Goal: Task Accomplishment & Management: Manage account settings

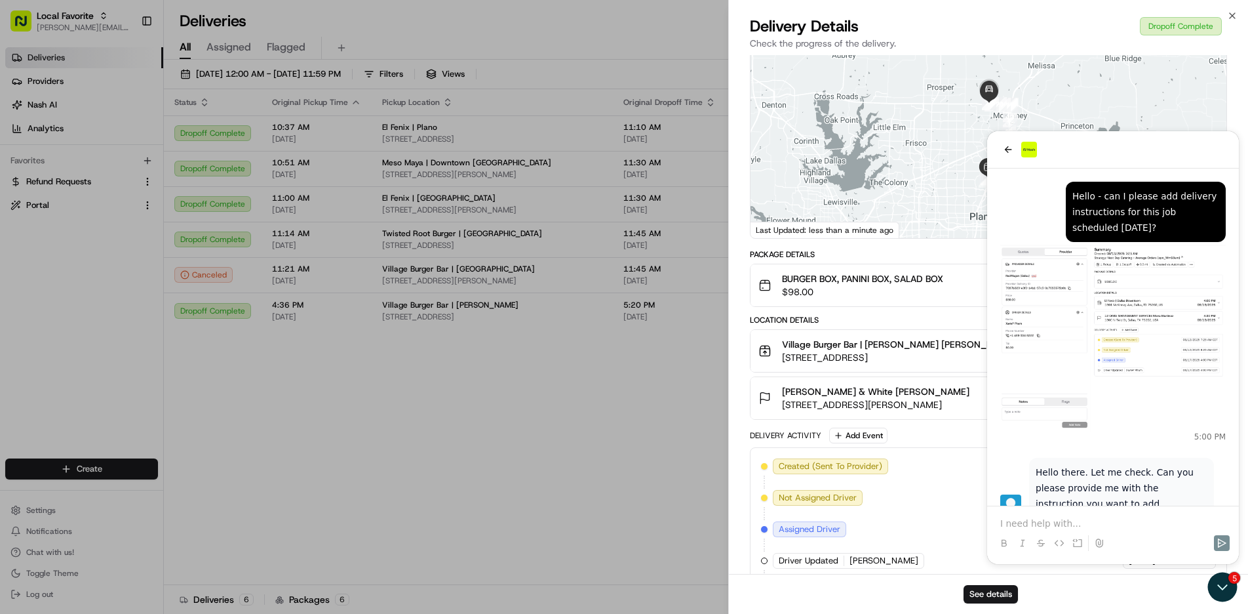
scroll to position [445, 0]
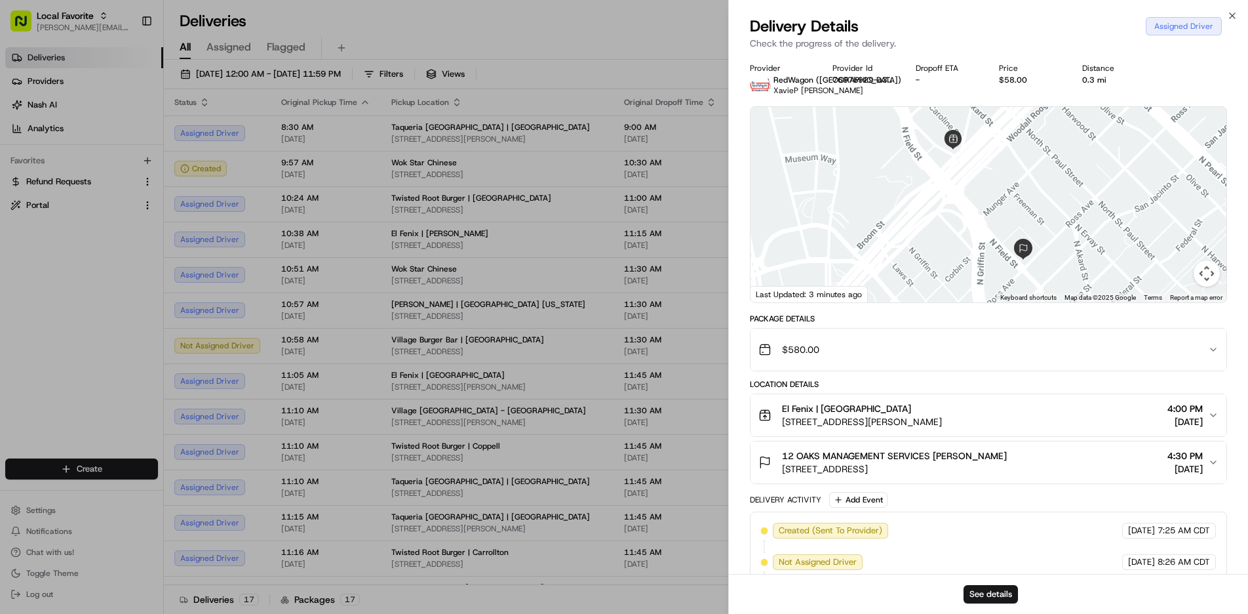
scroll to position [62, 0]
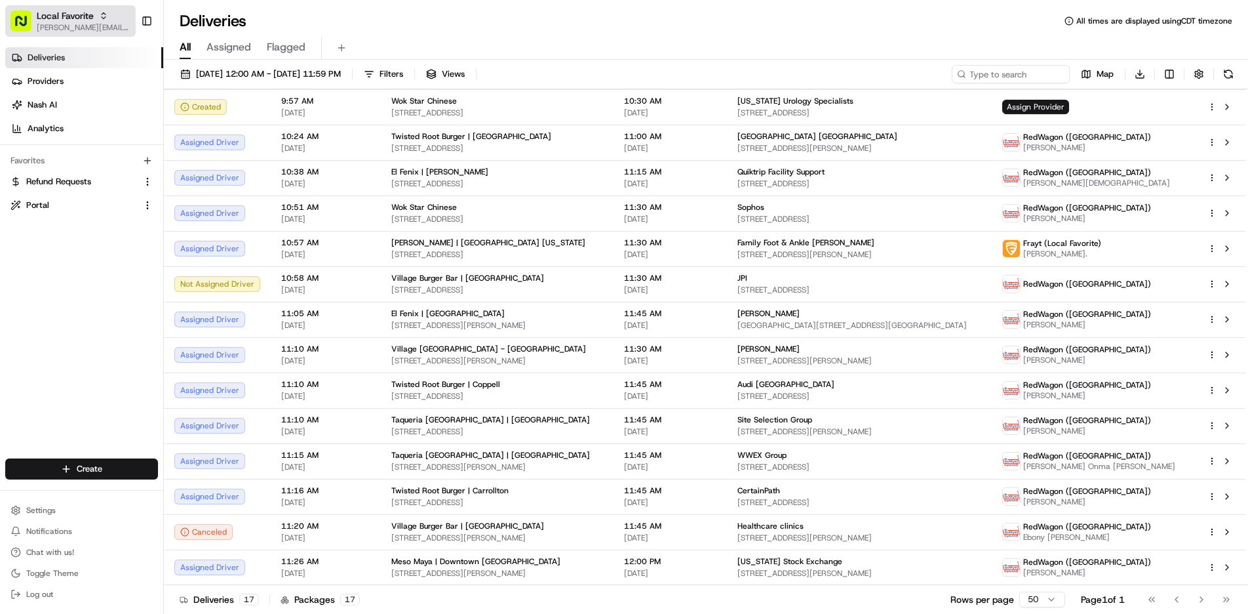
click at [102, 17] on icon "button" at bounding box center [104, 18] width 4 height 2
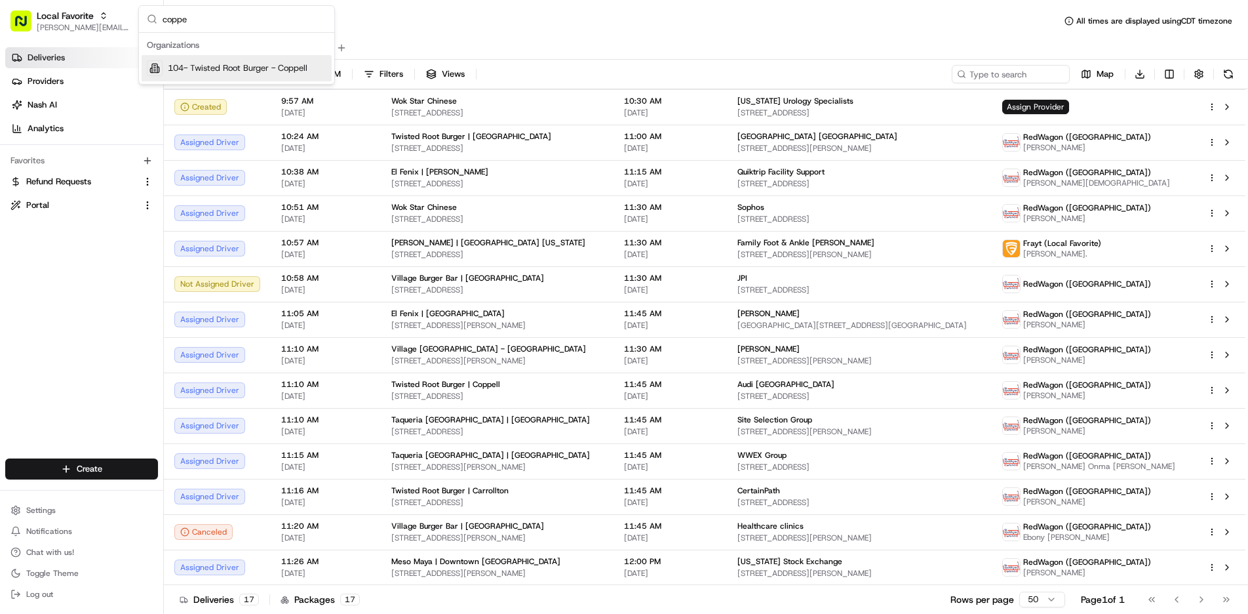
type input "coppe"
click at [245, 69] on span "104- Twisted Root Burger - Coppell" at bounding box center [238, 68] width 140 height 12
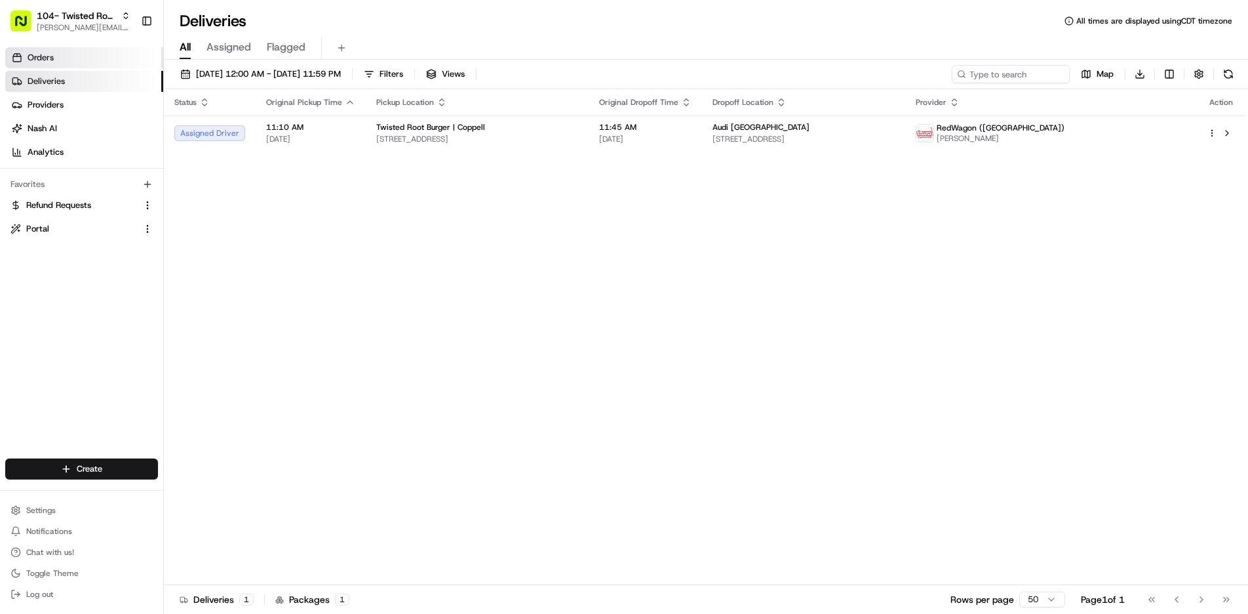
click at [104, 62] on link "Orders" at bounding box center [84, 57] width 158 height 21
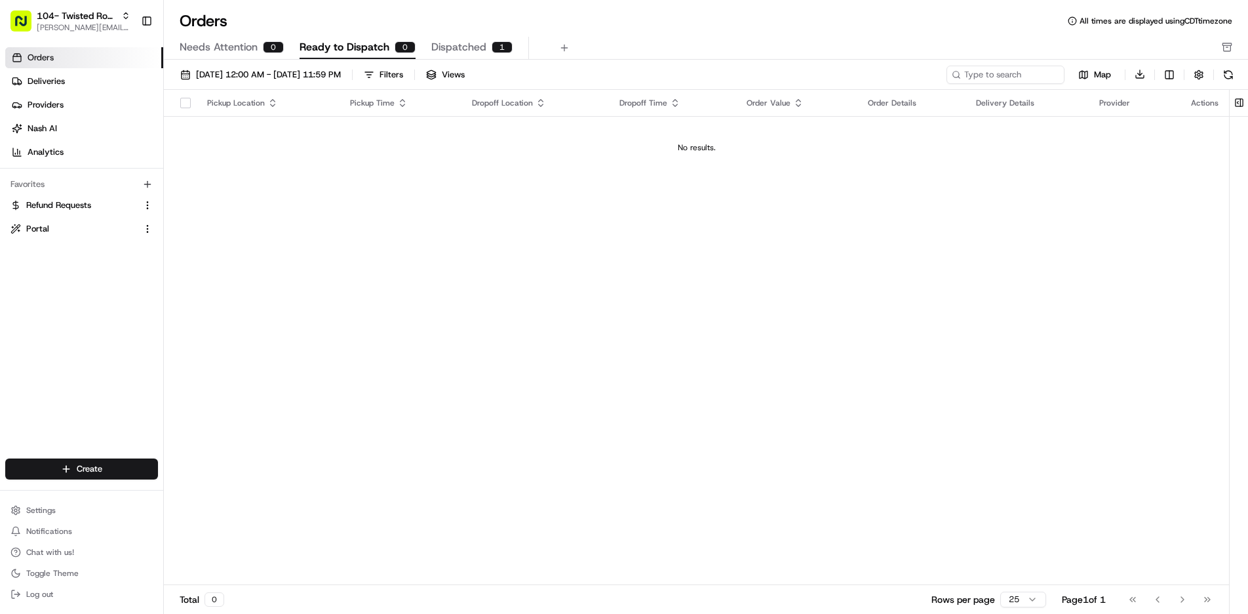
click at [461, 47] on span "Dispatched" at bounding box center [458, 47] width 55 height 16
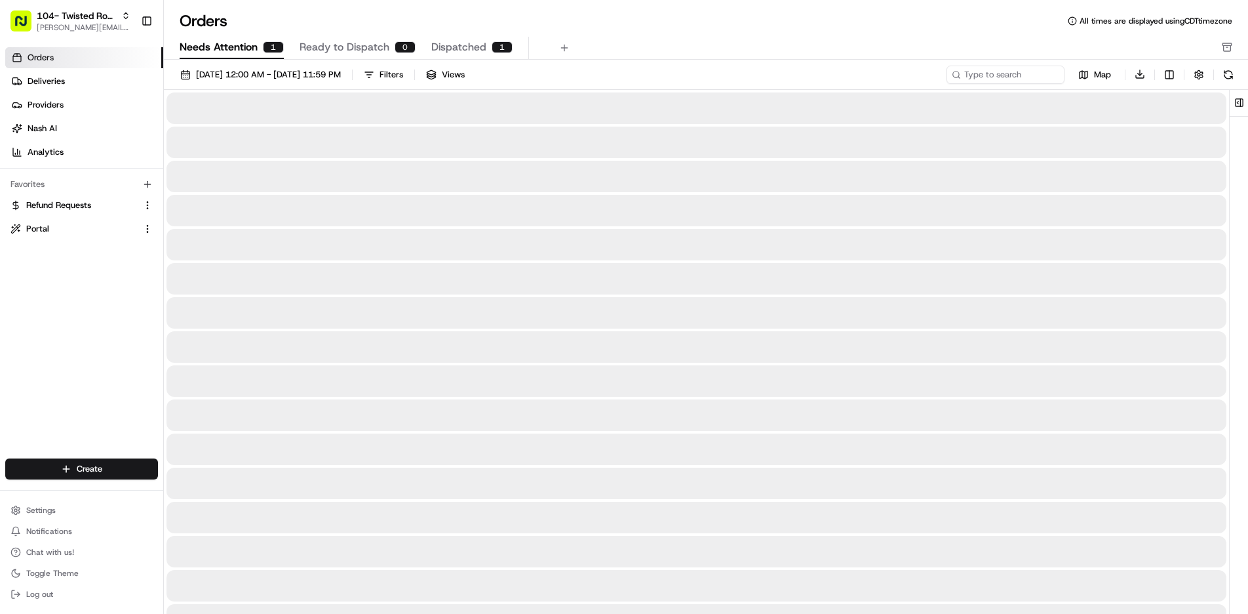
click at [222, 46] on span "Needs Attention" at bounding box center [219, 47] width 78 height 16
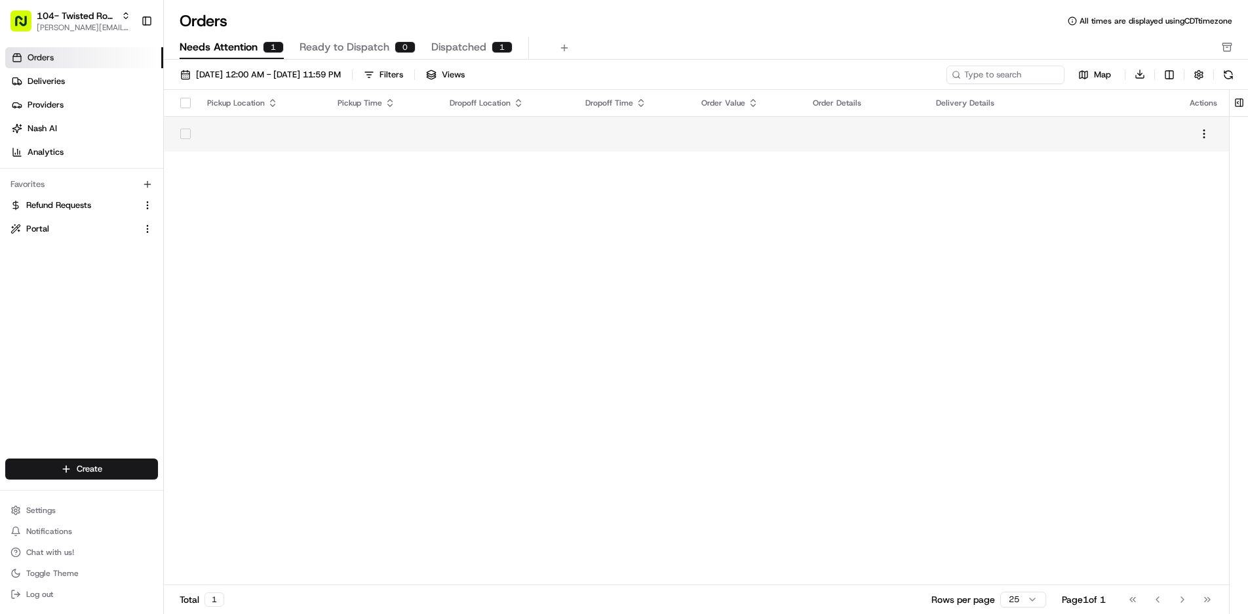
click at [453, 135] on td at bounding box center [506, 133] width 135 height 35
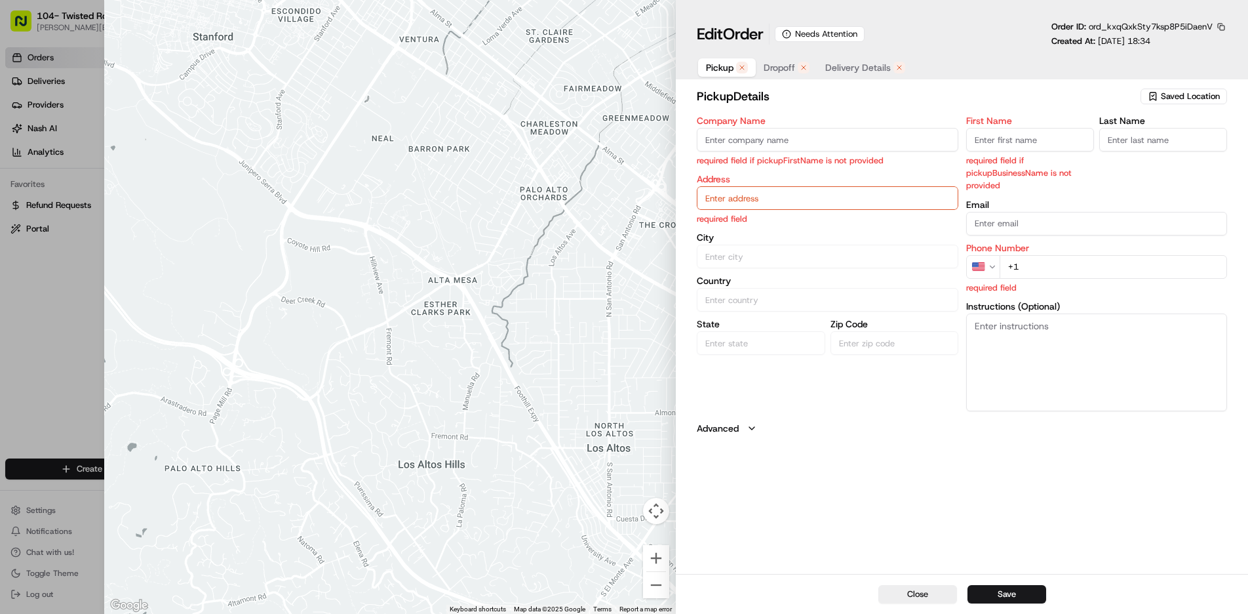
click at [1160, 96] on div "Saved Location" at bounding box center [1184, 96] width 87 height 16
click at [1146, 149] on span "Twisted Root Burger | Coppell" at bounding box center [1161, 146] width 161 height 12
type input "Twisted Root Burger | Coppell"
type input "Coppell"
type input "US"
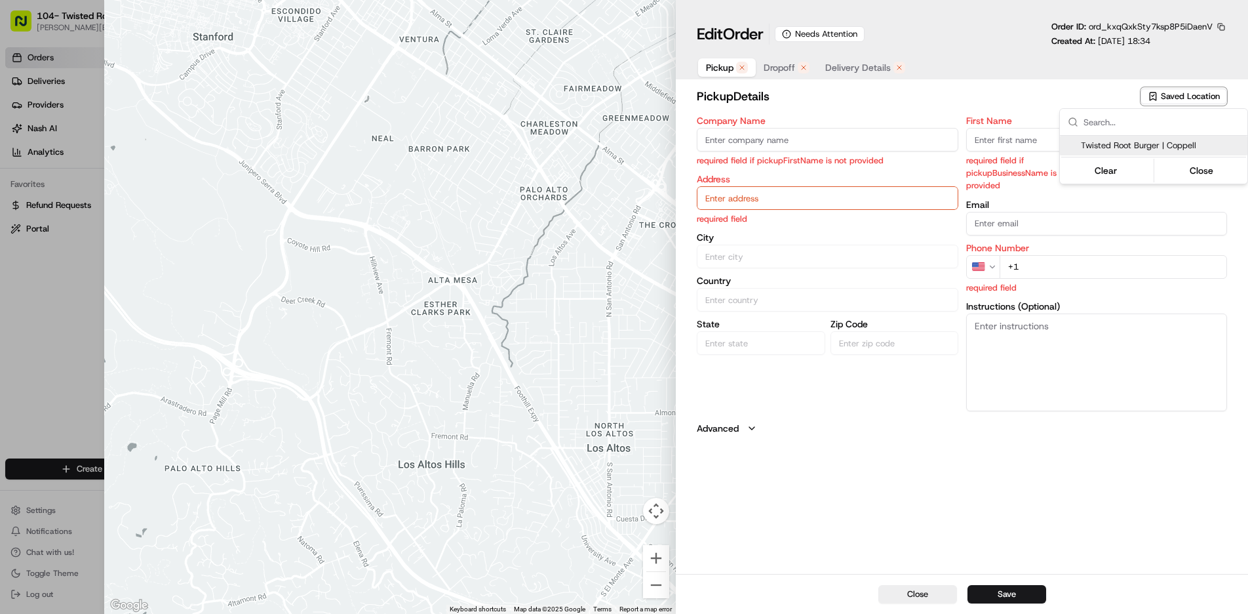
type input "[GEOGRAPHIC_DATA]"
type input "75019"
type input "[PHONE_NUMBER]"
type input "[STREET_ADDRESS]"
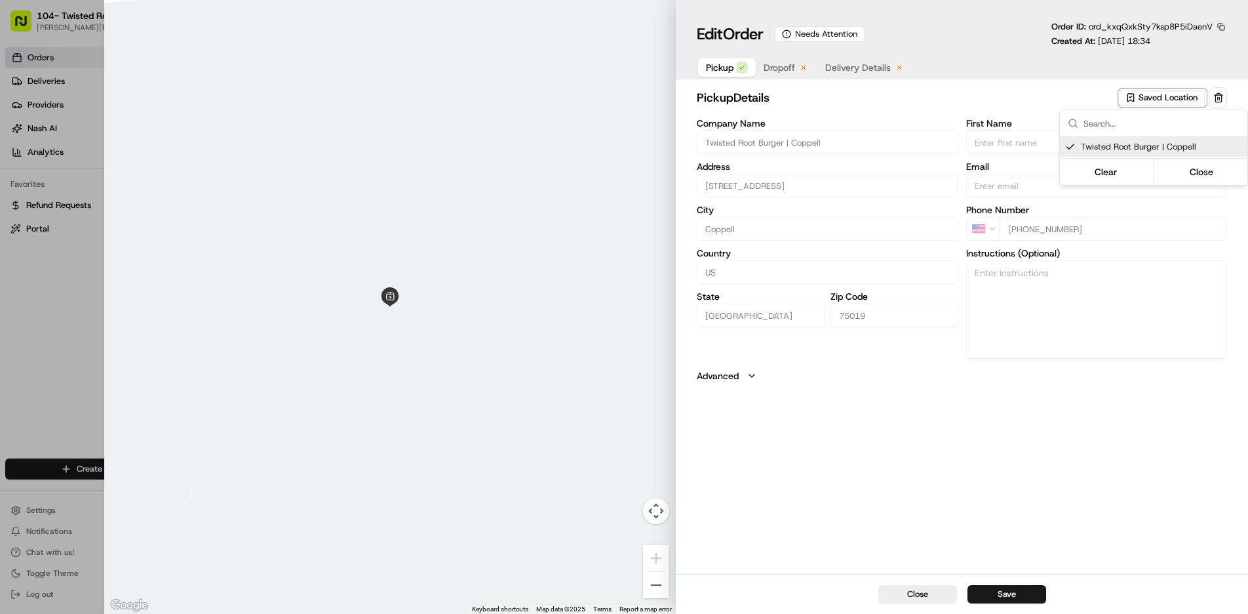
click at [1009, 507] on div at bounding box center [624, 307] width 1248 height 614
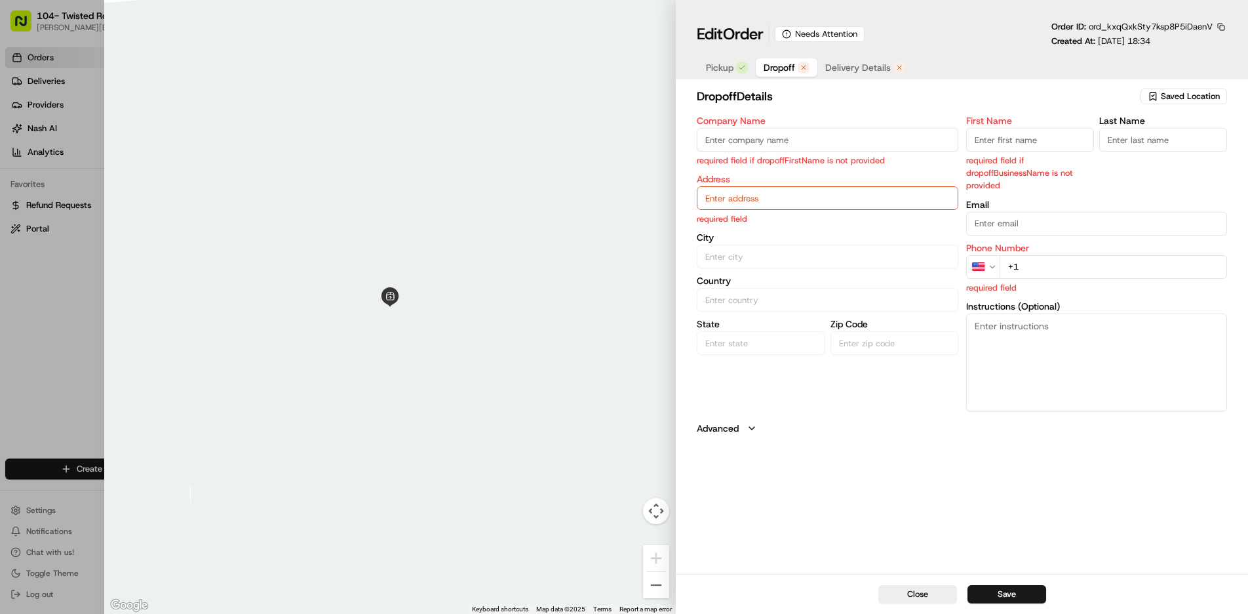
click at [775, 68] on span "Dropoff" at bounding box center [779, 67] width 31 height 13
click at [759, 140] on input "Company Name" at bounding box center [827, 140] width 261 height 24
type input "Airgas"
click at [872, 200] on body "104- Twisted Root Burger - Coppell [PERSON_NAME][EMAIL_ADDRESS][DOMAIN_NAME] To…" at bounding box center [624, 307] width 1248 height 614
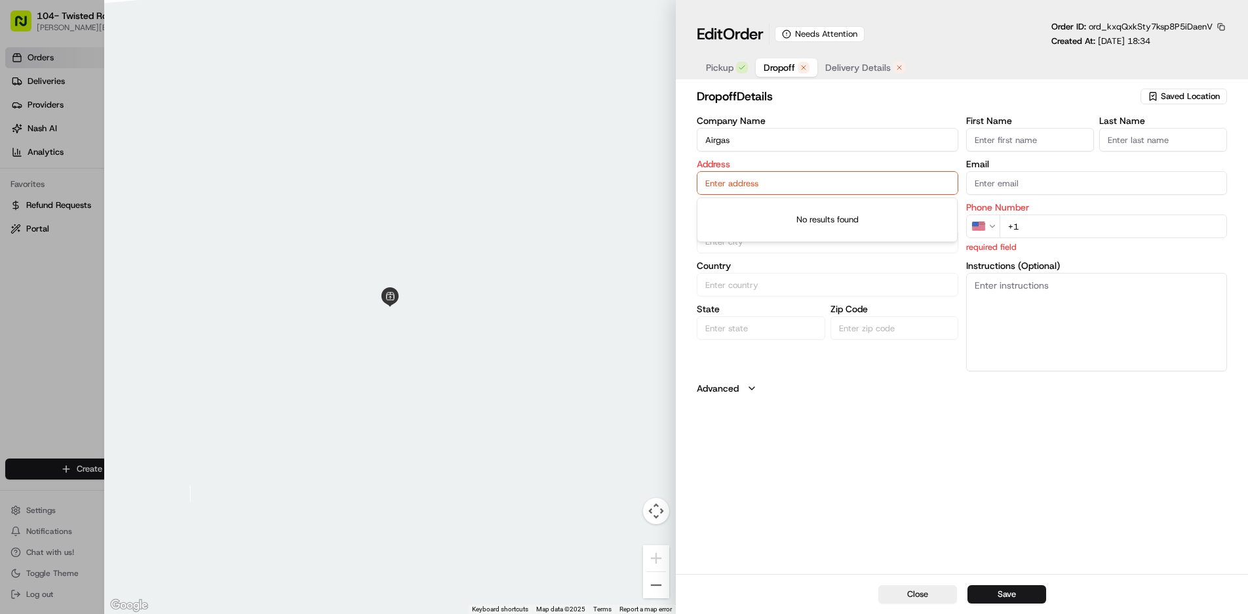
click at [837, 182] on input "text" at bounding box center [827, 183] width 261 height 24
paste input "[STREET_ADDRESS]"
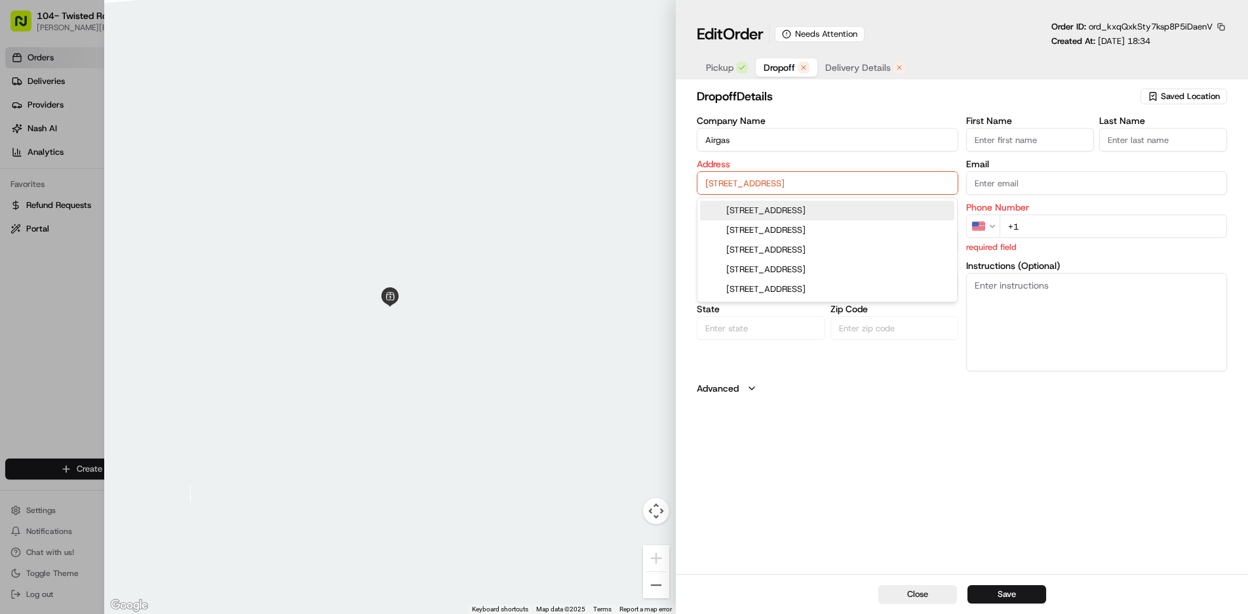
click at [819, 210] on div "[STREET_ADDRESS]" at bounding box center [827, 211] width 254 height 20
type input "[STREET_ADDRESS]"
type input "Coppell"
type input "[GEOGRAPHIC_DATA]"
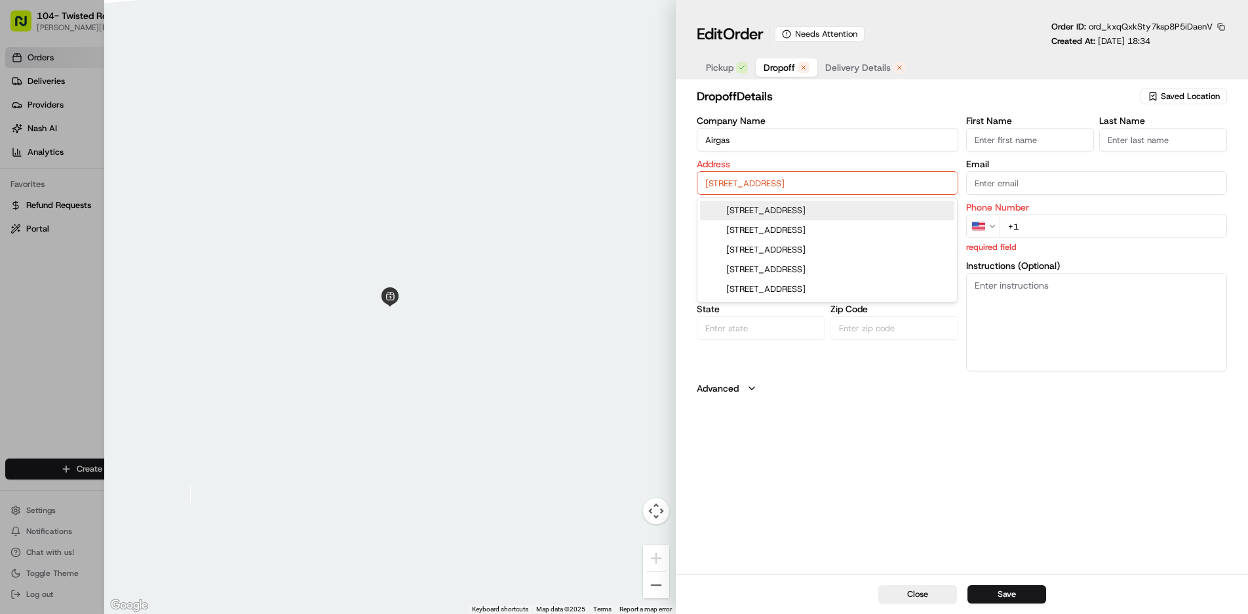
type input "75019"
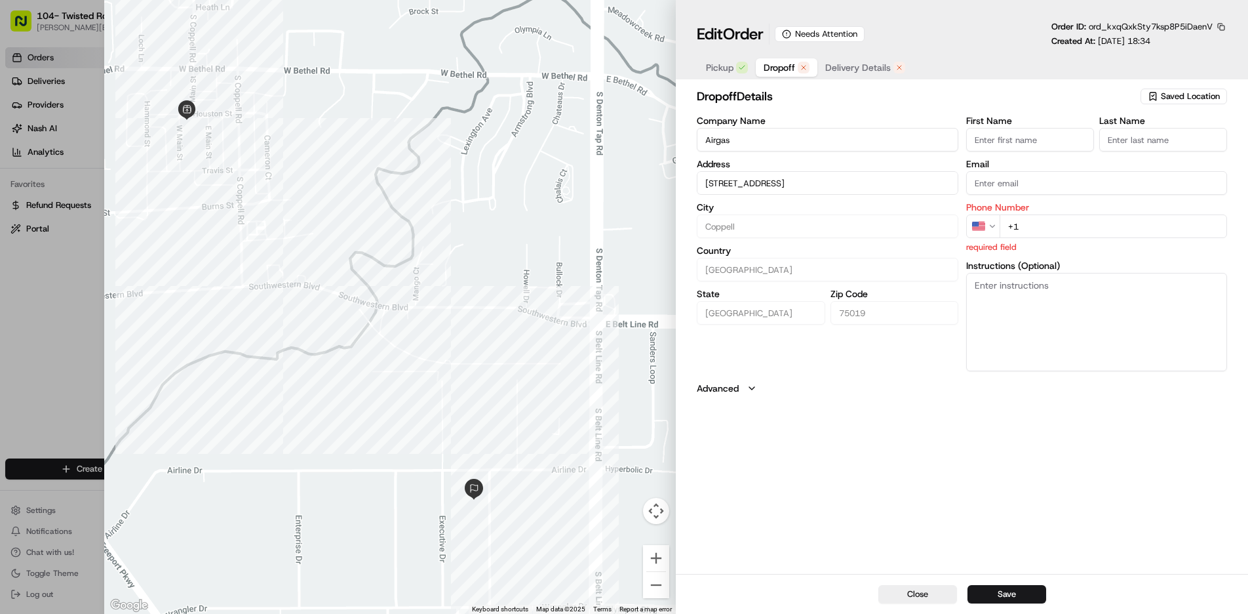
click at [1008, 144] on input "First Name" at bounding box center [1030, 140] width 128 height 24
type input "[PERSON_NAME]"
click at [1028, 220] on input "+1" at bounding box center [1113, 226] width 227 height 24
click at [1030, 228] on input "[PHONE_NUMBER]" at bounding box center [1113, 226] width 227 height 24
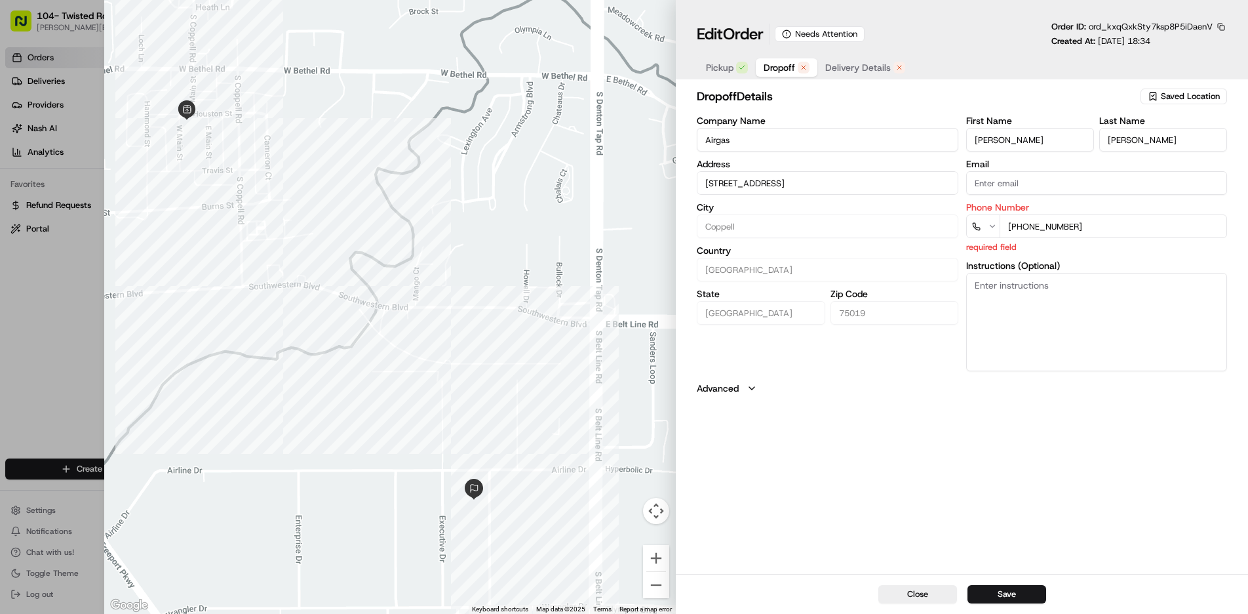
type input "[PHONE_NUMBER]"
click at [1091, 227] on input "[PHONE_NUMBER]" at bounding box center [1113, 226] width 227 height 24
click at [1045, 311] on textarea "Instructions (Optional)" at bounding box center [1096, 322] width 261 height 98
click at [1079, 227] on input "[PHONE_NUMBER]" at bounding box center [1113, 226] width 227 height 24
click at [1029, 227] on input "[PHONE_NUMBER]" at bounding box center [1113, 226] width 227 height 24
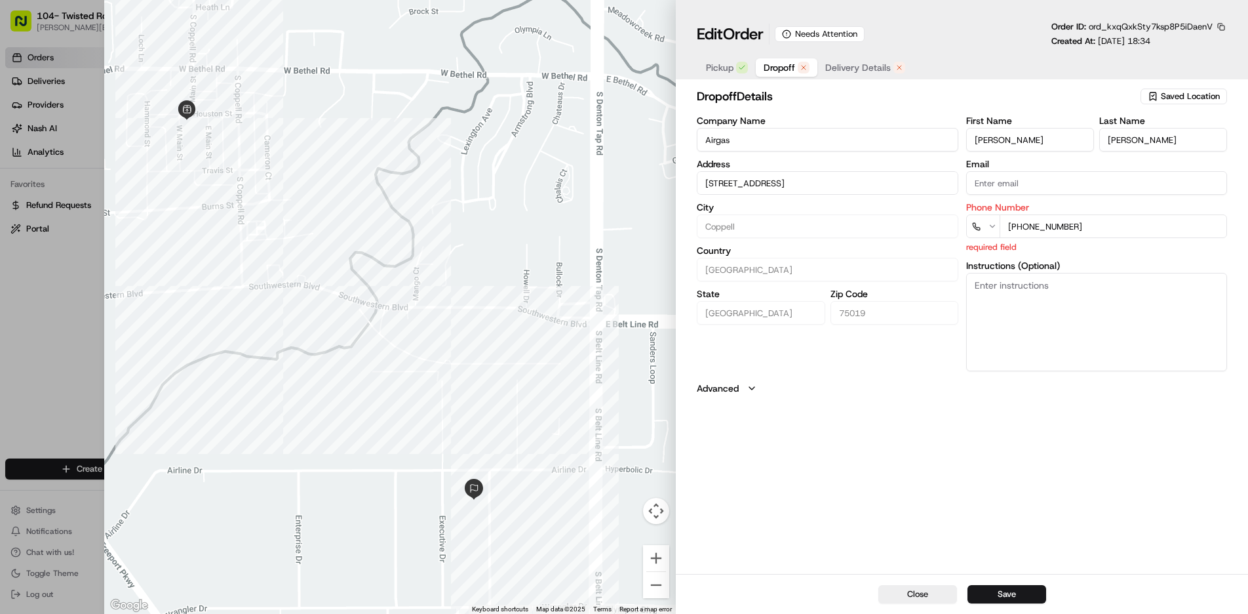
click at [1013, 225] on input "[PHONE_NUMBER]" at bounding box center [1113, 226] width 227 height 24
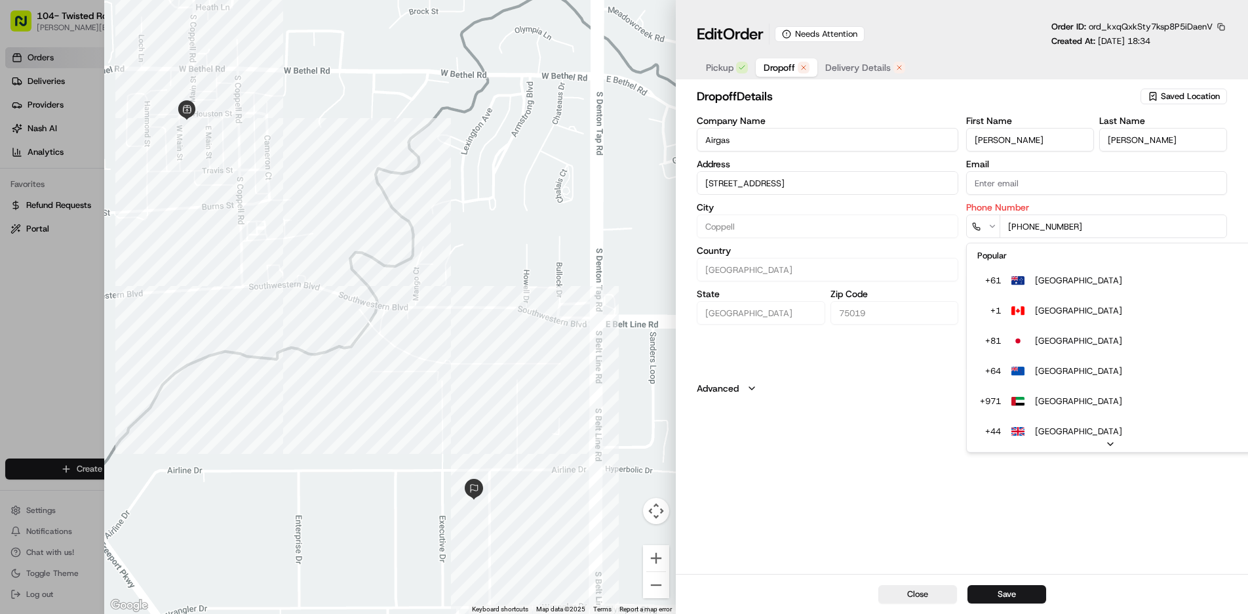
click at [980, 225] on icon "button" at bounding box center [976, 226] width 9 height 9
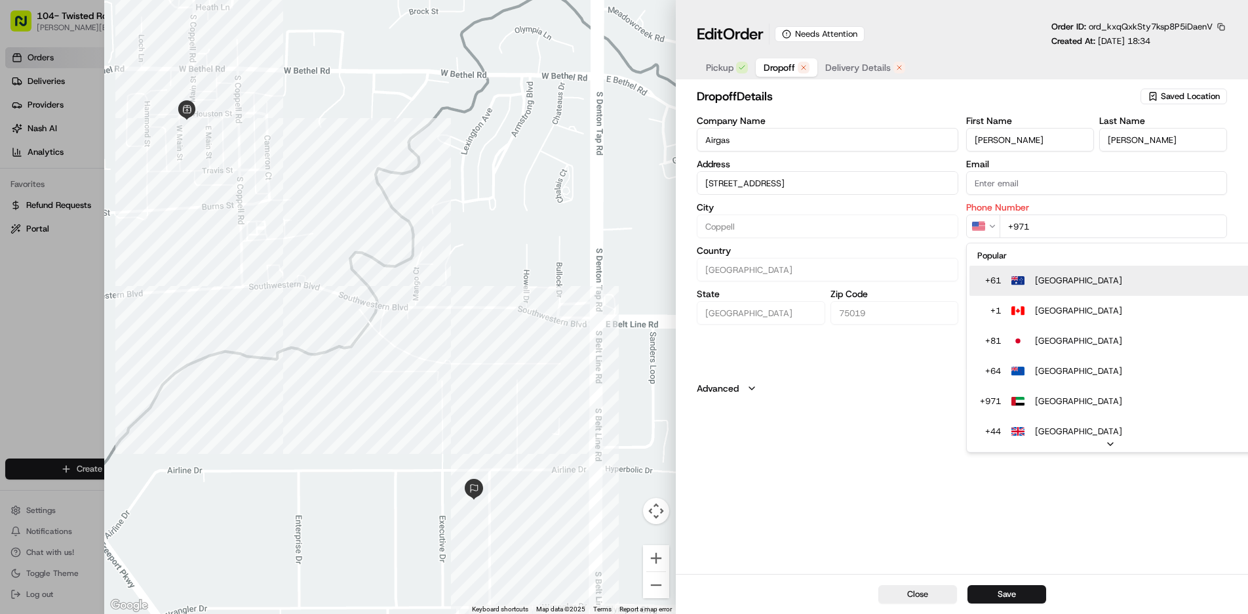
scroll to position [41, 0]
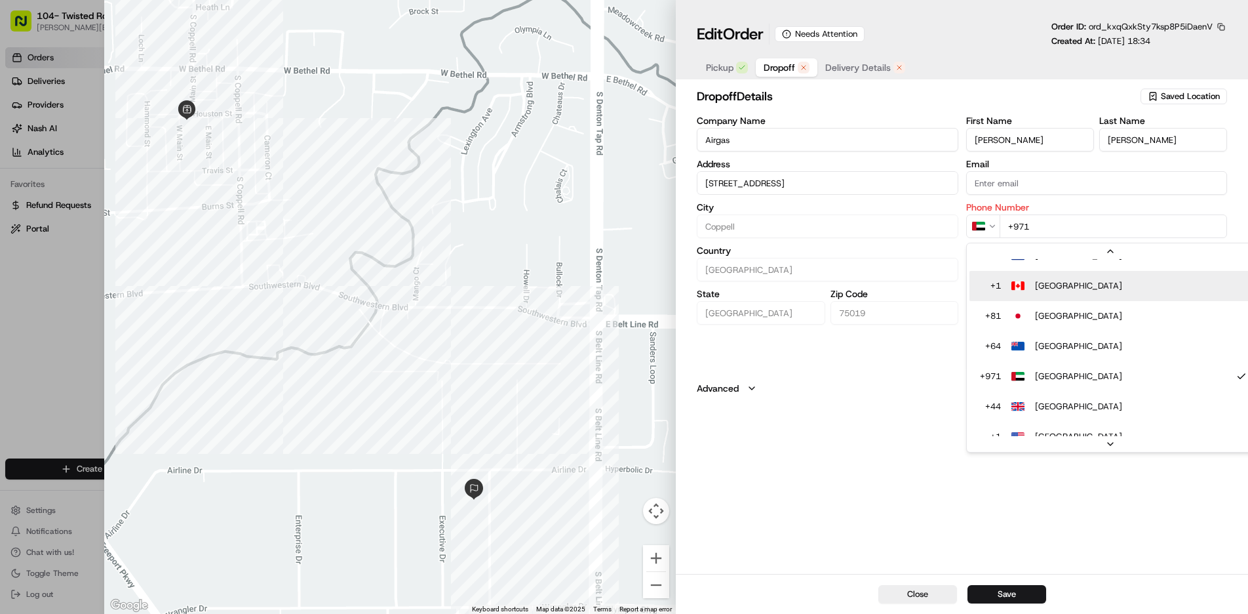
type input "+1"
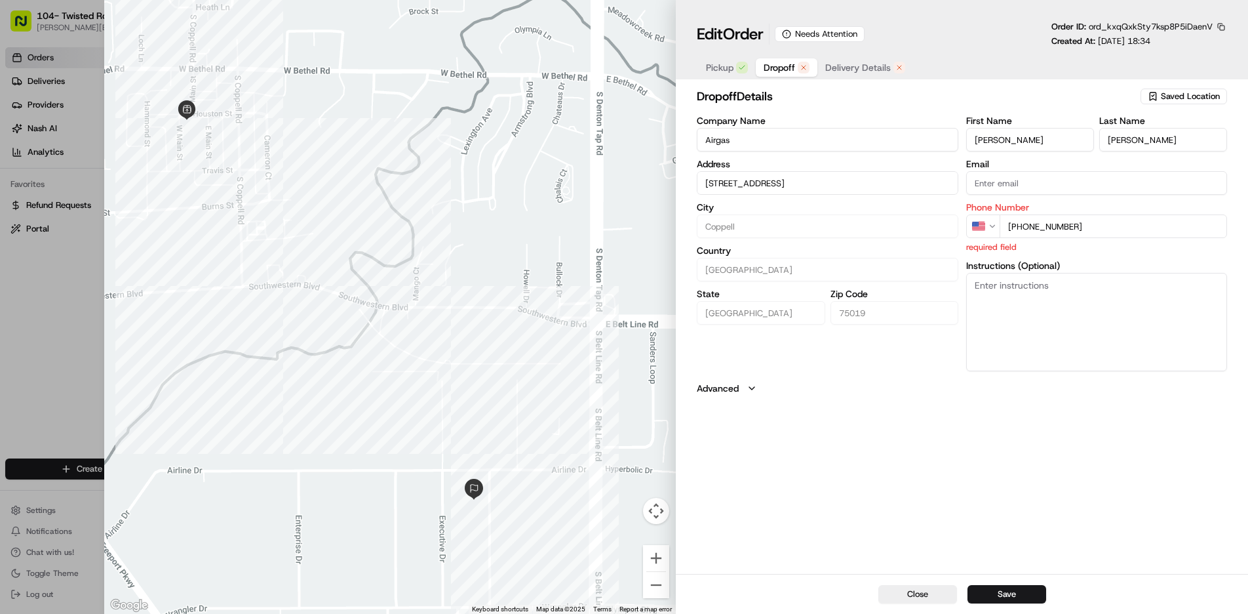
type input "[PHONE_NUMBER]"
click at [1077, 332] on textarea "Instructions (Optional)" at bounding box center [1096, 322] width 261 height 98
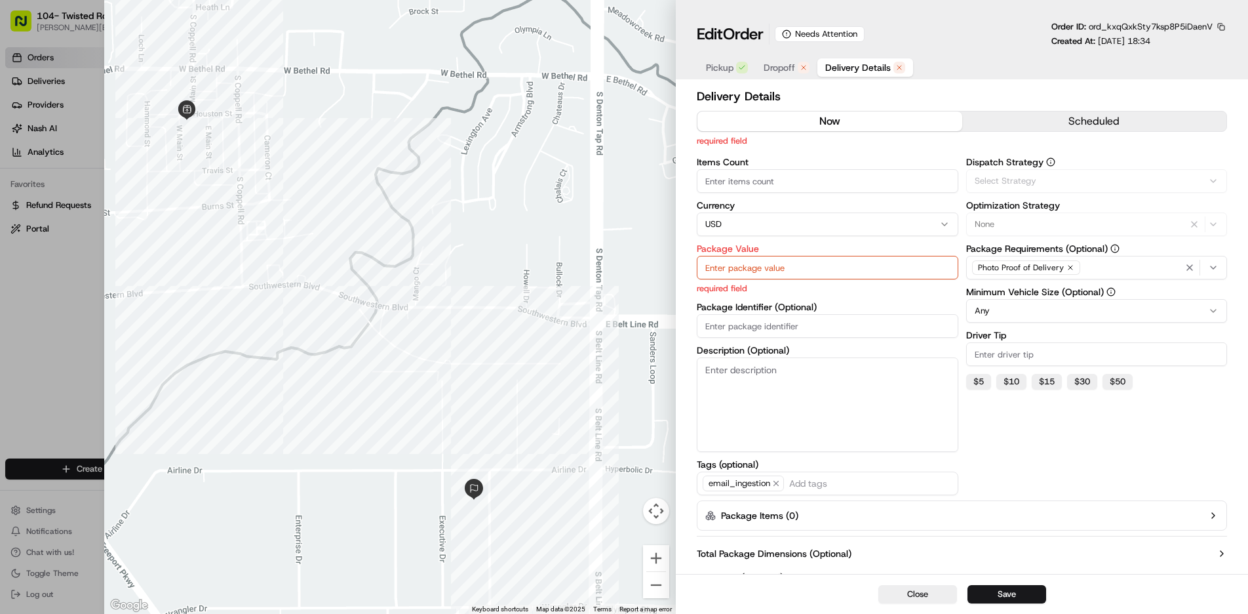
click at [863, 61] on span "Delivery Details" at bounding box center [858, 67] width 66 height 13
click at [740, 269] on input "Package Value" at bounding box center [827, 268] width 261 height 24
type input "356.50"
click at [1179, 187] on button "Via Automation" at bounding box center [1096, 181] width 261 height 24
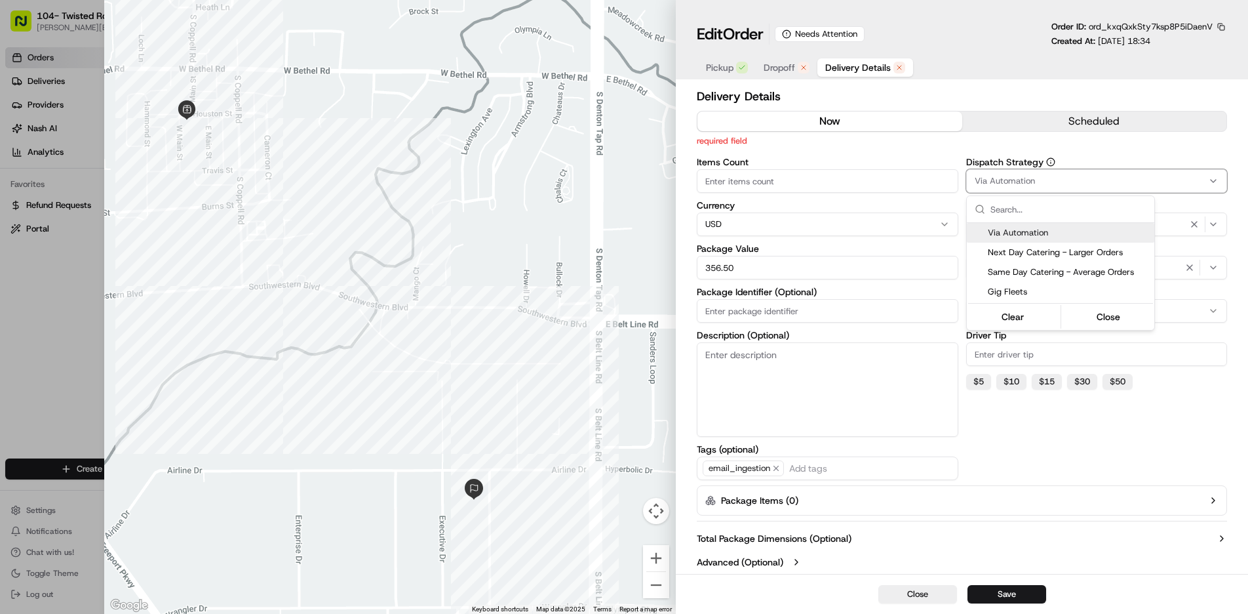
click at [1241, 195] on div at bounding box center [624, 307] width 1248 height 614
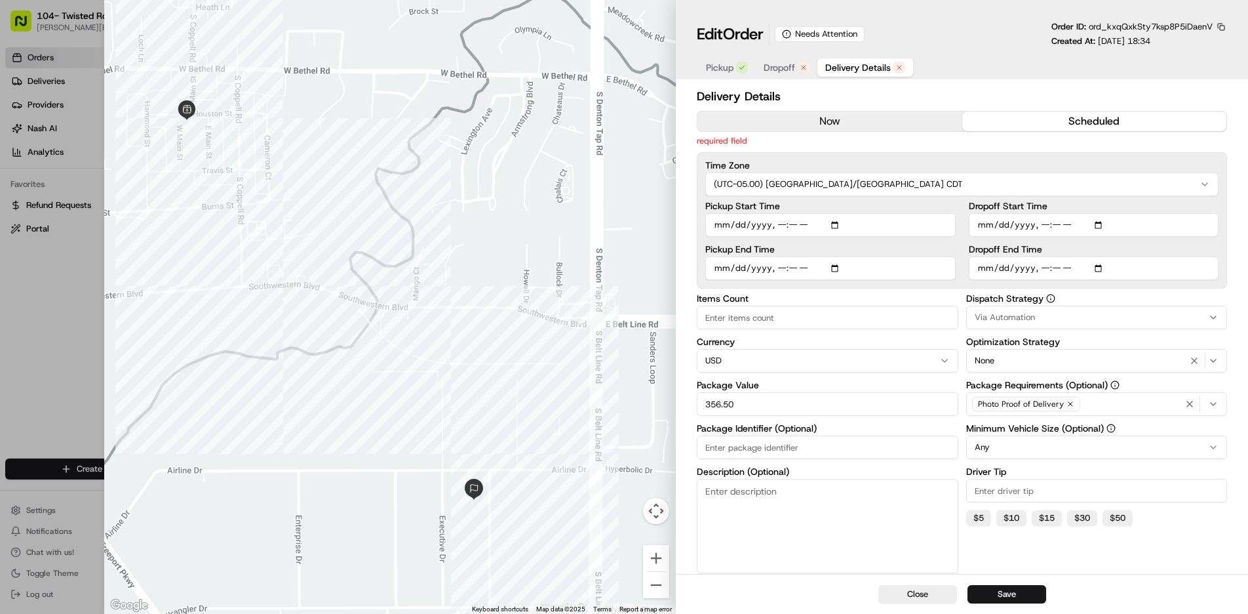
click at [1055, 123] on button "scheduled" at bounding box center [1094, 121] width 264 height 20
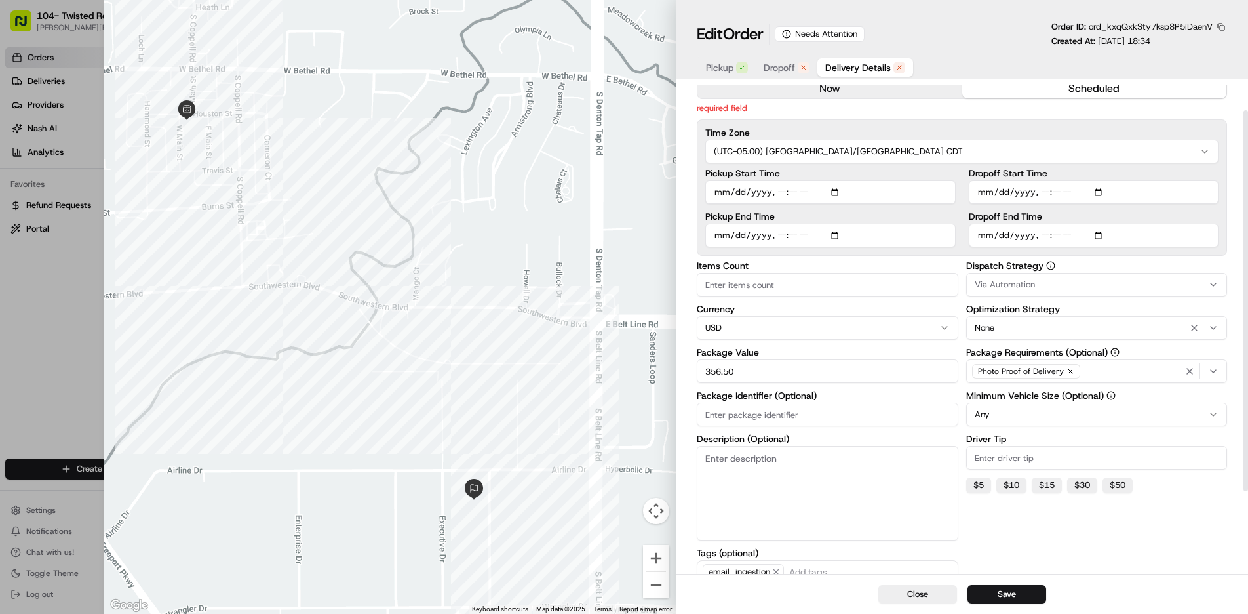
scroll to position [34, 0]
click at [1053, 228] on input "Dropoff End Time" at bounding box center [1094, 234] width 250 height 24
click at [1045, 232] on input "Dropoff End Time" at bounding box center [1094, 234] width 250 height 24
click at [1219, 257] on div "Delivery Details now scheduled required field Time Zone (UTC-05.00) America/[GE…" at bounding box center [962, 364] width 530 height 623
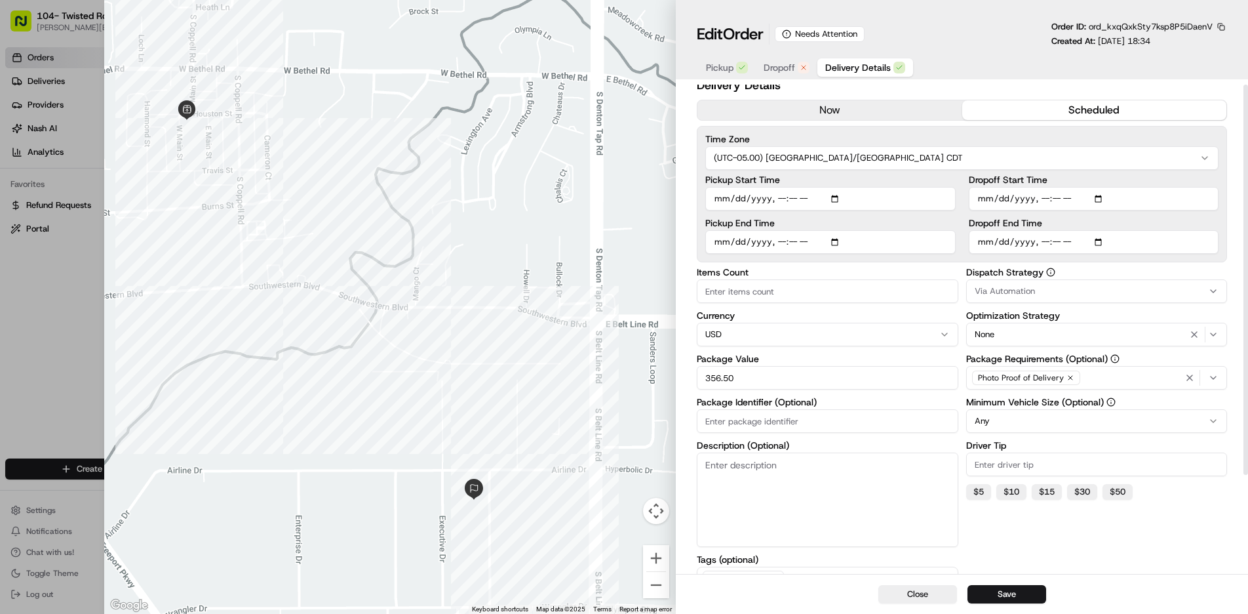
scroll to position [0, 0]
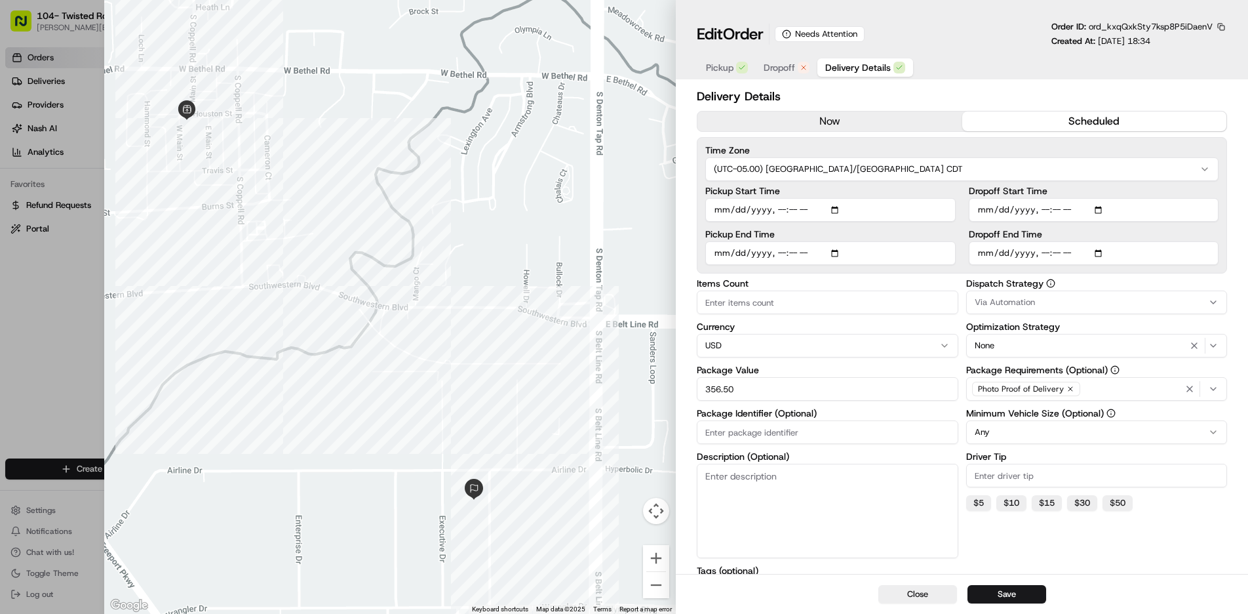
click at [982, 257] on input "Dropoff End Time" at bounding box center [1094, 253] width 250 height 24
click at [1001, 252] on input "Dropoff End Time" at bounding box center [1094, 253] width 250 height 24
click at [1026, 251] on input "Dropoff End Time" at bounding box center [1094, 253] width 250 height 24
click at [1145, 260] on input "Dropoff End Time" at bounding box center [1094, 253] width 250 height 24
click at [1047, 256] on input "Dropoff End Time" at bounding box center [1094, 253] width 250 height 24
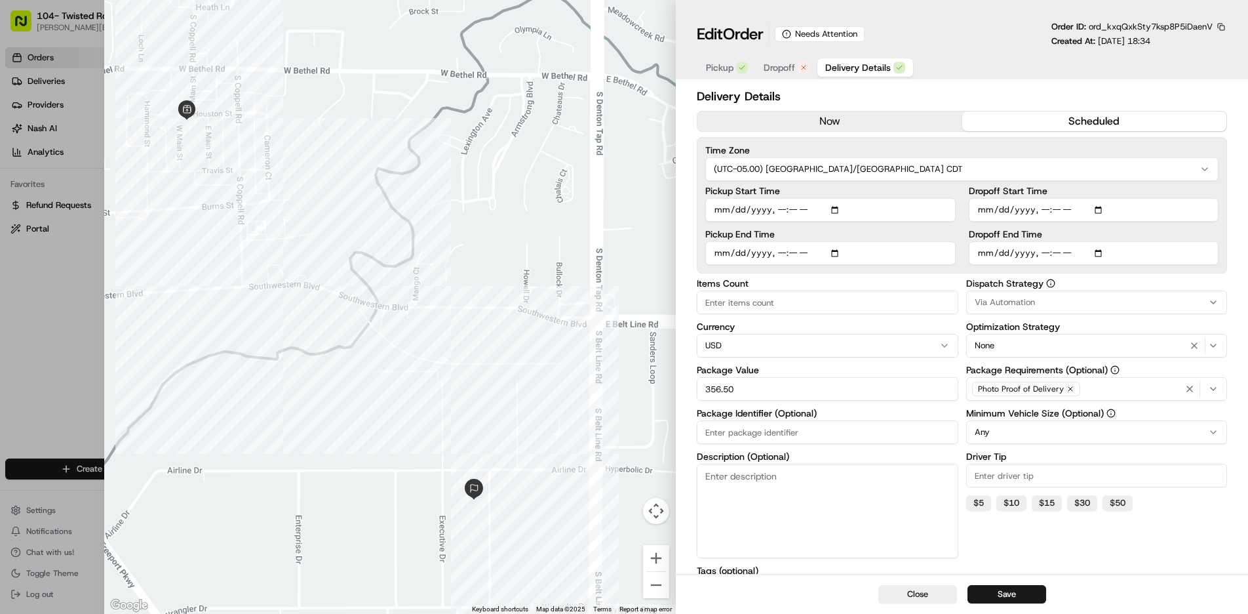
type input "[DATE]T11:45"
click at [1240, 277] on div "Delivery Details now scheduled Time Zone (UTC-05.00) America/[GEOGRAPHIC_DATA] …" at bounding box center [962, 391] width 572 height 613
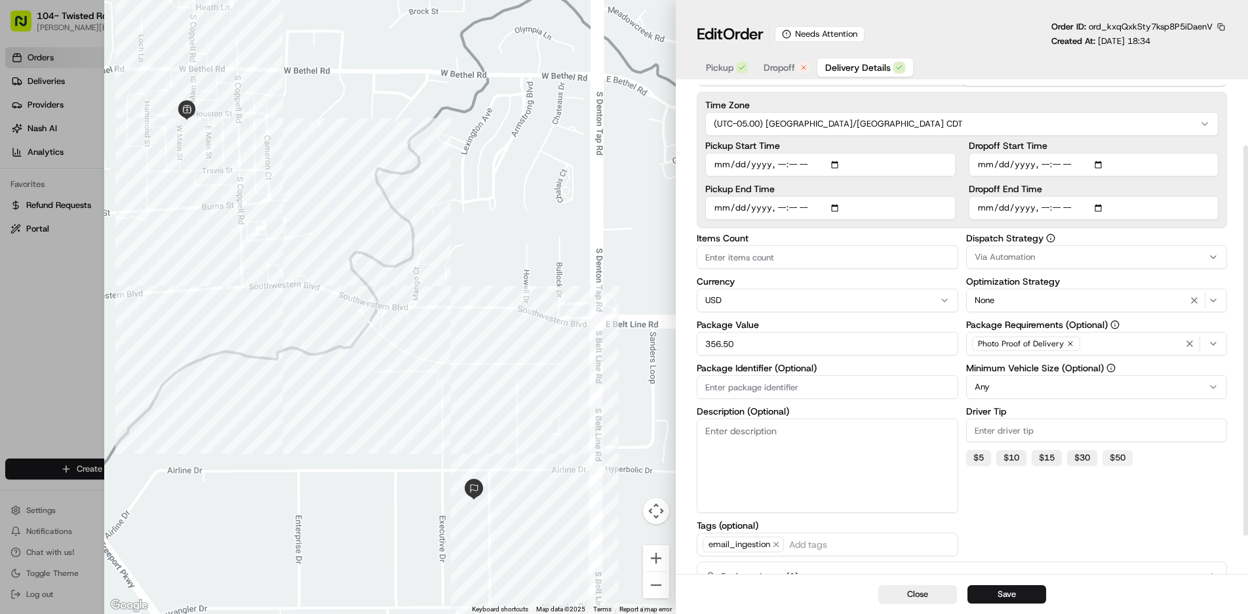
scroll to position [81, 0]
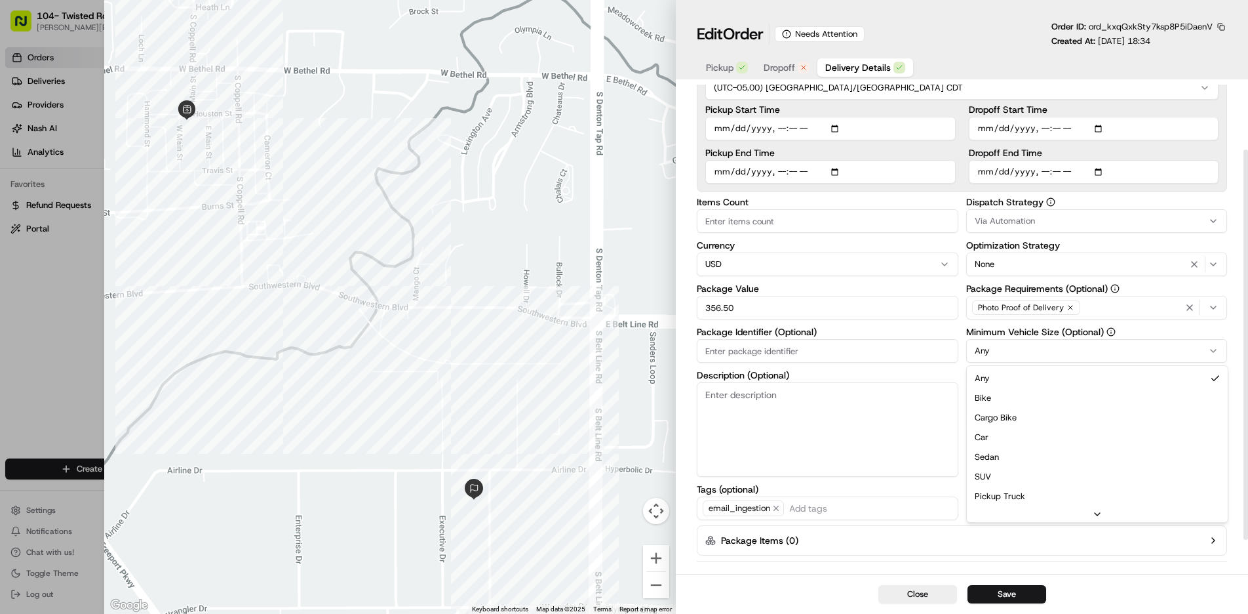
click at [1112, 351] on button "Any" at bounding box center [1096, 351] width 261 height 24
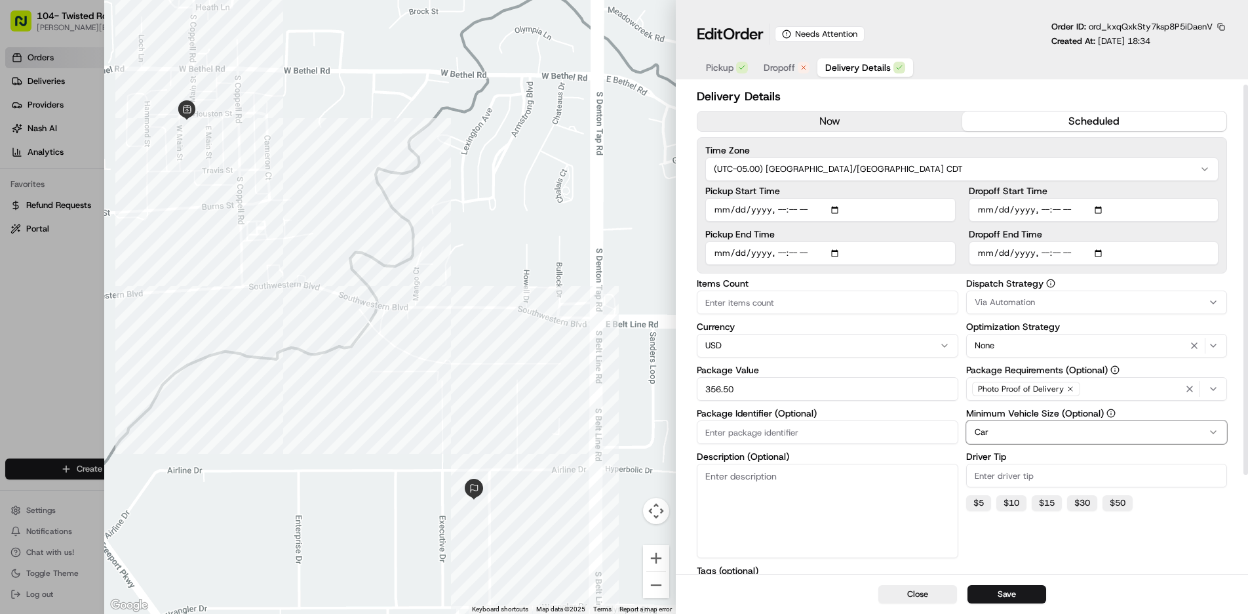
scroll to position [0, 0]
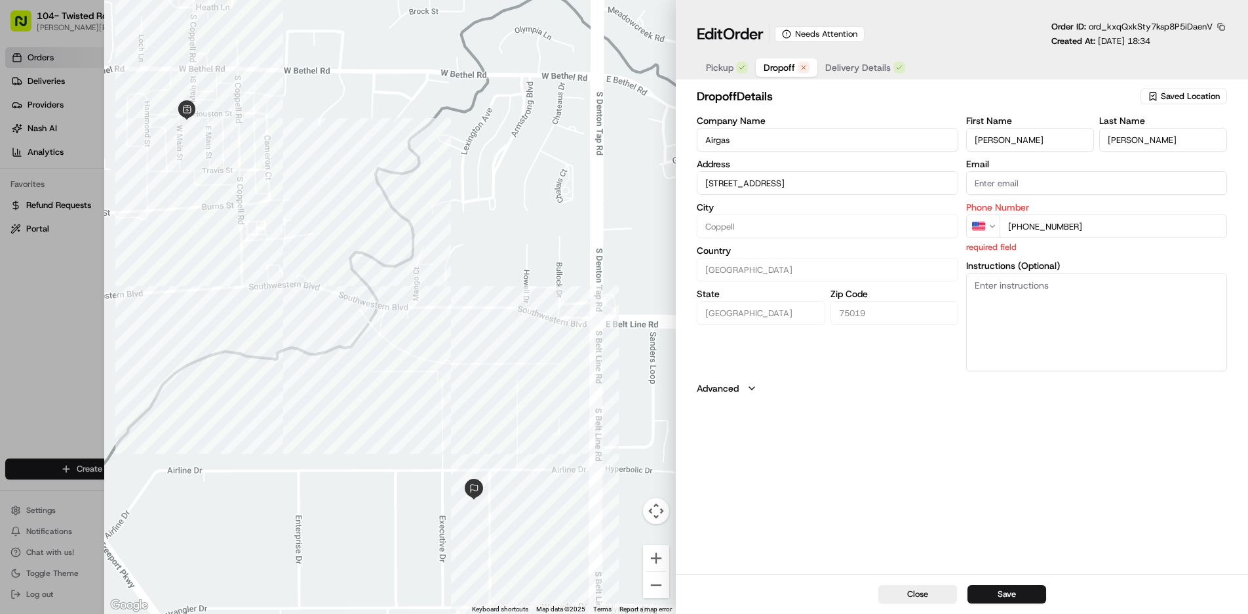
click at [784, 67] on span "Dropoff" at bounding box center [779, 67] width 31 height 13
click at [1093, 227] on input "[PHONE_NUMBER]" at bounding box center [1113, 226] width 227 height 24
click at [1092, 226] on input "[PHONE_NUMBER]" at bounding box center [1113, 226] width 227 height 24
click at [1051, 227] on input "[PHONE_NUMBER]" at bounding box center [1113, 226] width 227 height 24
click at [1019, 226] on input "[PHONE_NUMBER]" at bounding box center [1113, 226] width 227 height 24
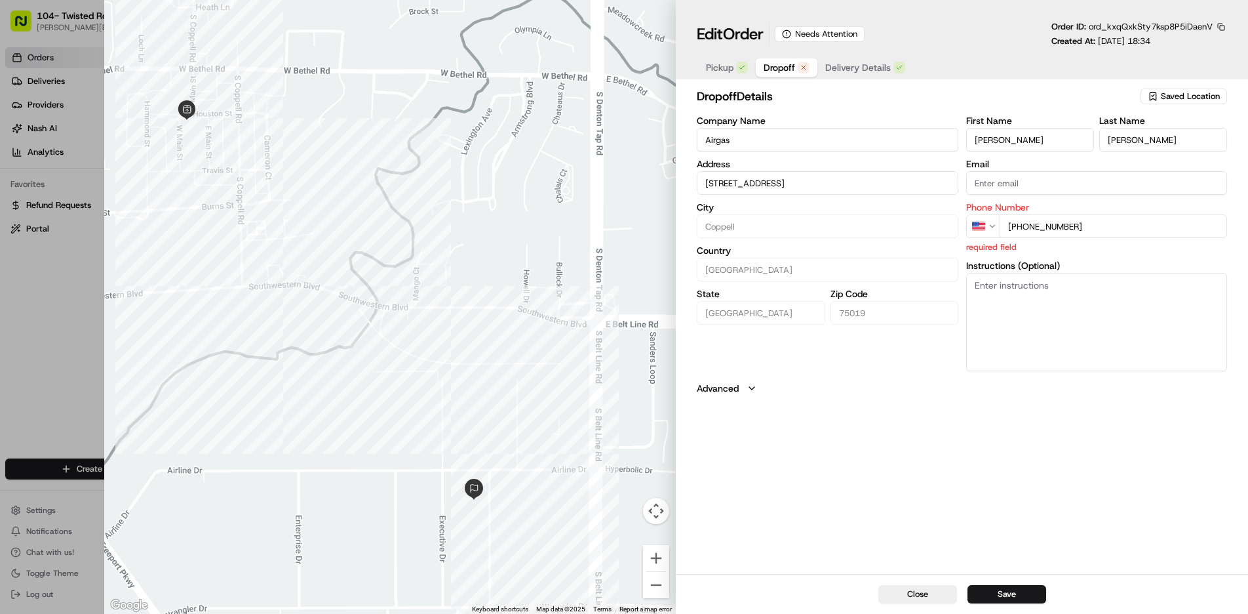
click at [1042, 343] on textarea "Instructions (Optional)" at bounding box center [1096, 322] width 261 height 98
click at [1094, 227] on input "[PHONE_NUMBER]" at bounding box center [1113, 226] width 227 height 24
click at [1101, 224] on input "[PHONE_NUMBER]" at bounding box center [1113, 226] width 227 height 24
click at [867, 65] on span "Delivery Details" at bounding box center [858, 67] width 66 height 13
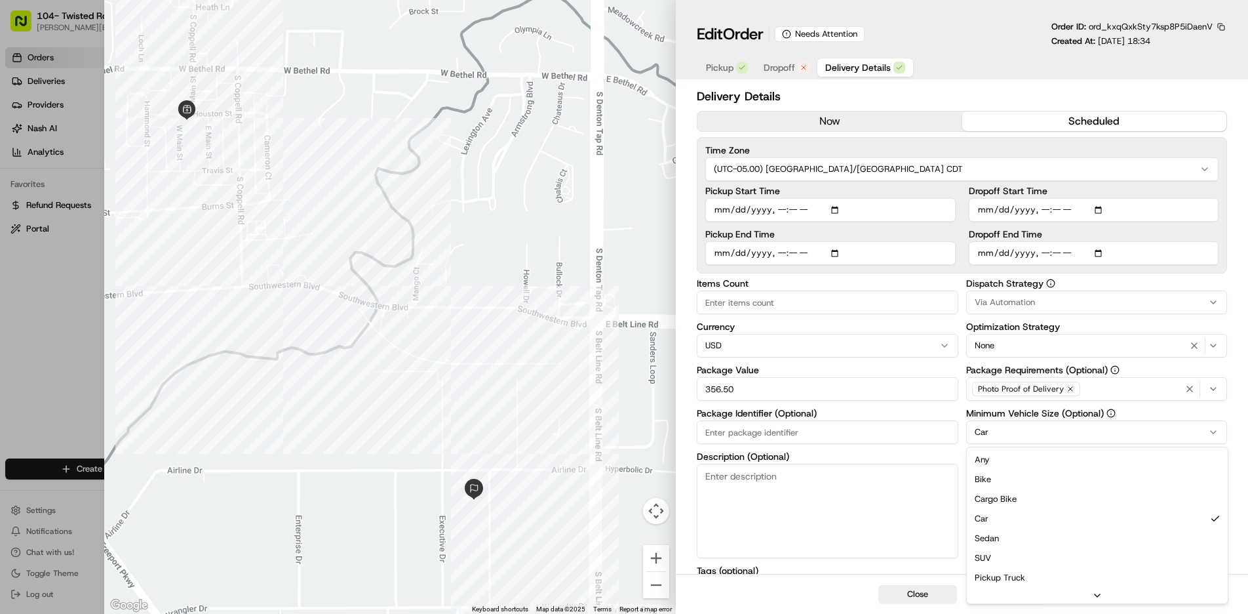
click at [1209, 437] on button "Car" at bounding box center [1096, 432] width 261 height 24
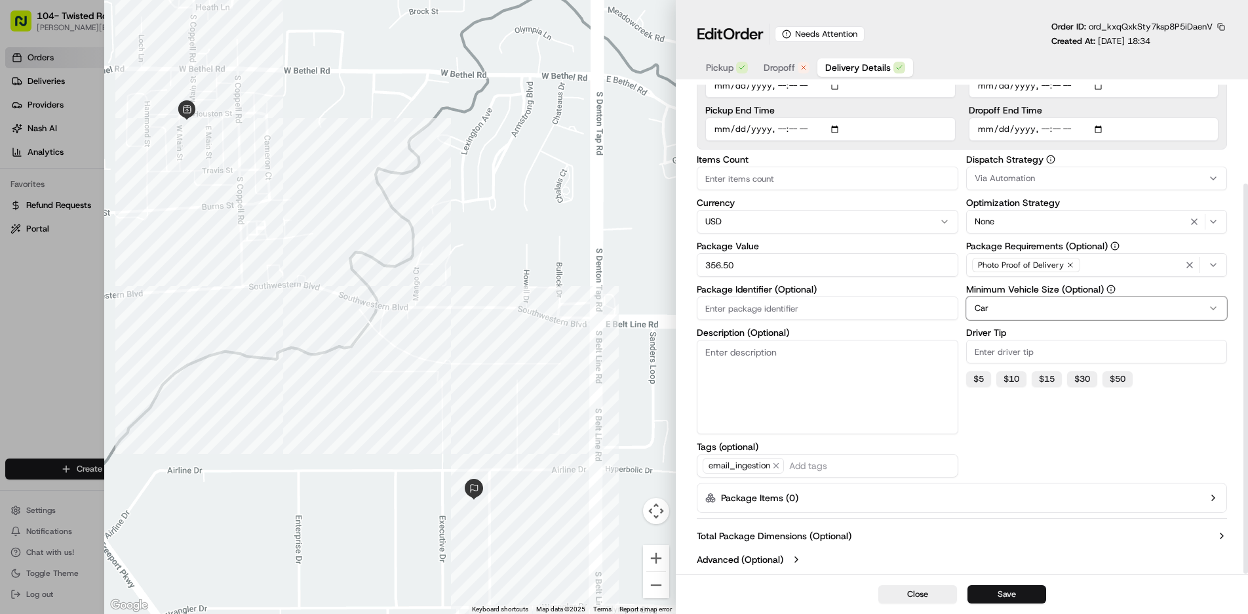
scroll to position [124, 0]
click at [1014, 597] on button "Save" at bounding box center [1007, 594] width 79 height 18
type input "1"
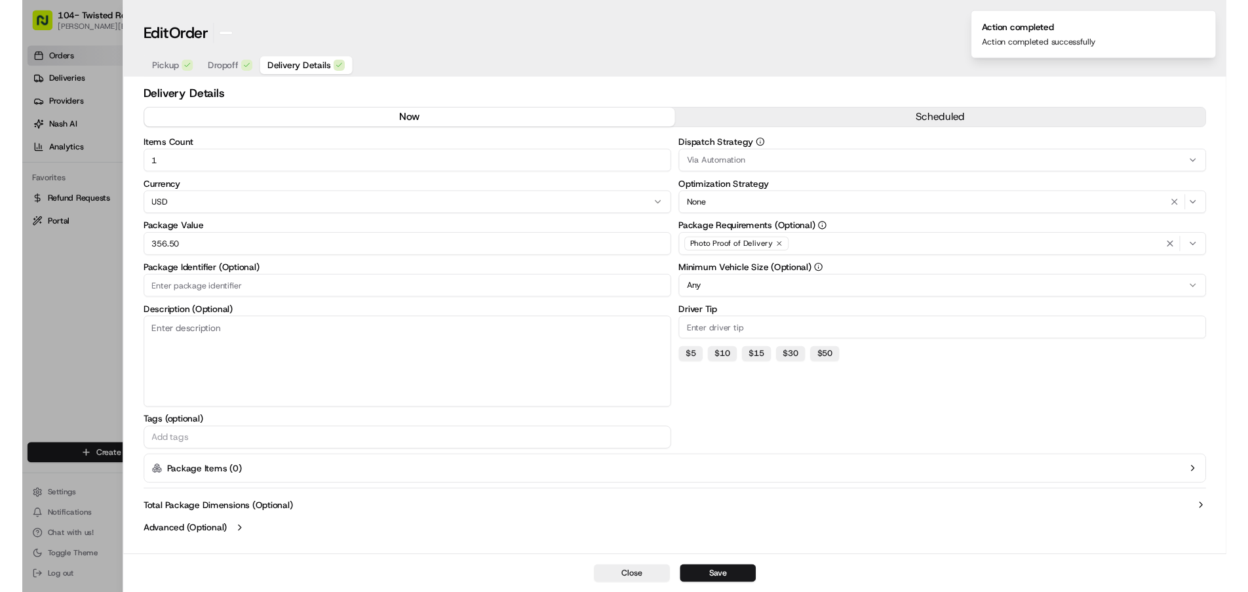
scroll to position [0, 0]
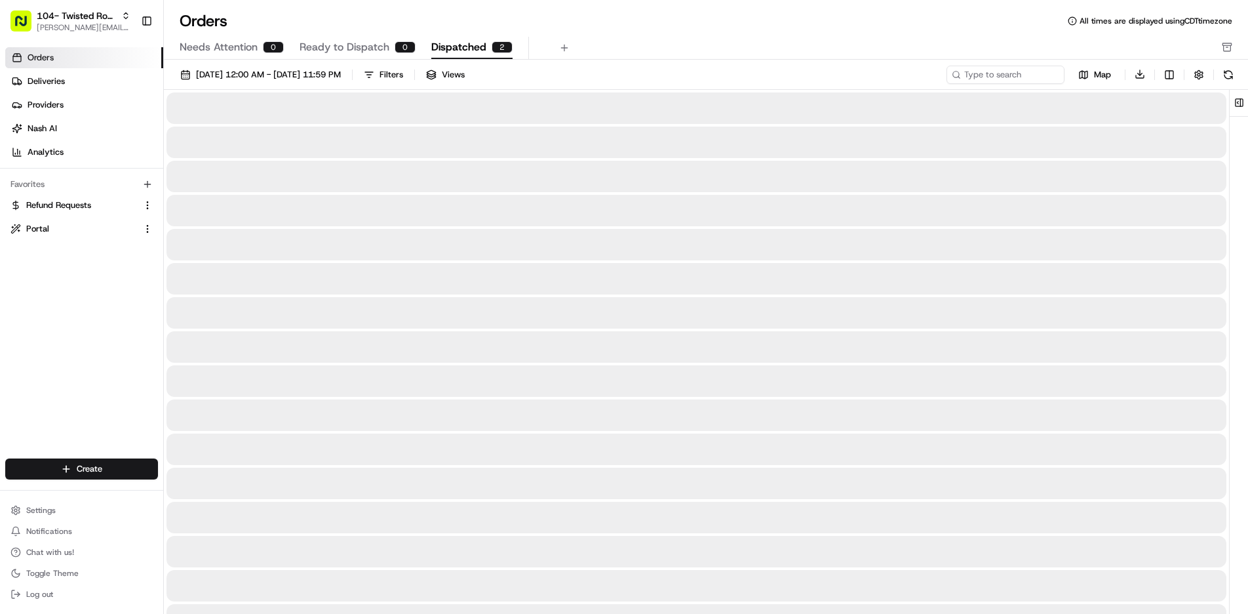
click at [474, 43] on span "Dispatched" at bounding box center [458, 47] width 55 height 16
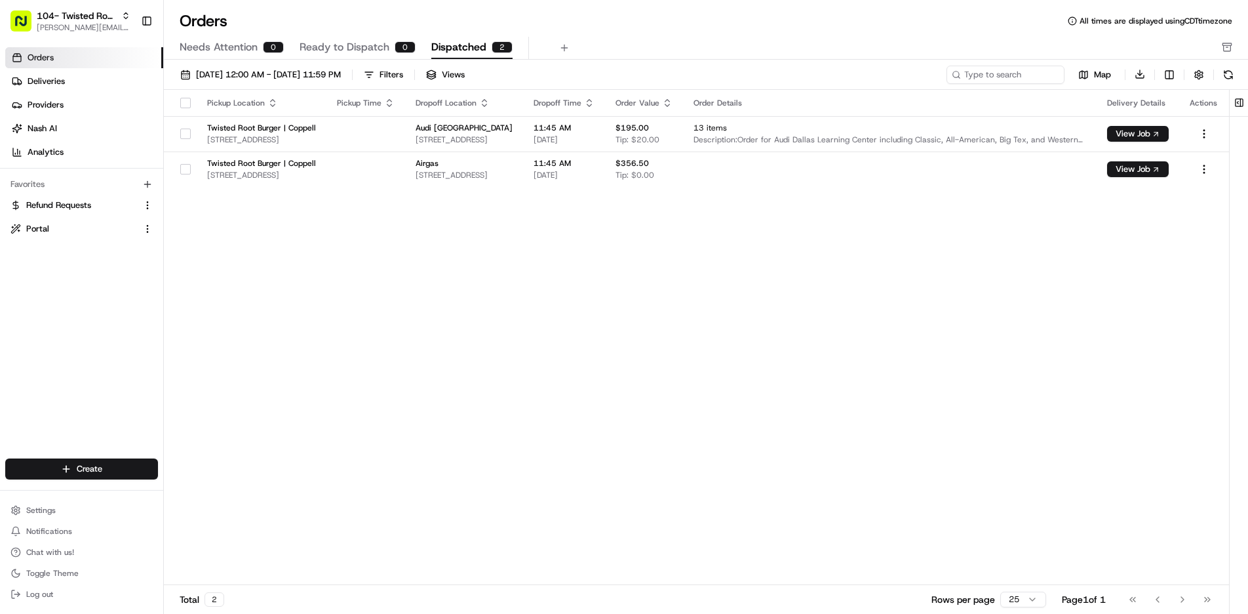
click at [807, 231] on div "Pickup Location Pickup Time Dropoff Location Dropoff Time Order Value Order Det…" at bounding box center [696, 338] width 1065 height 496
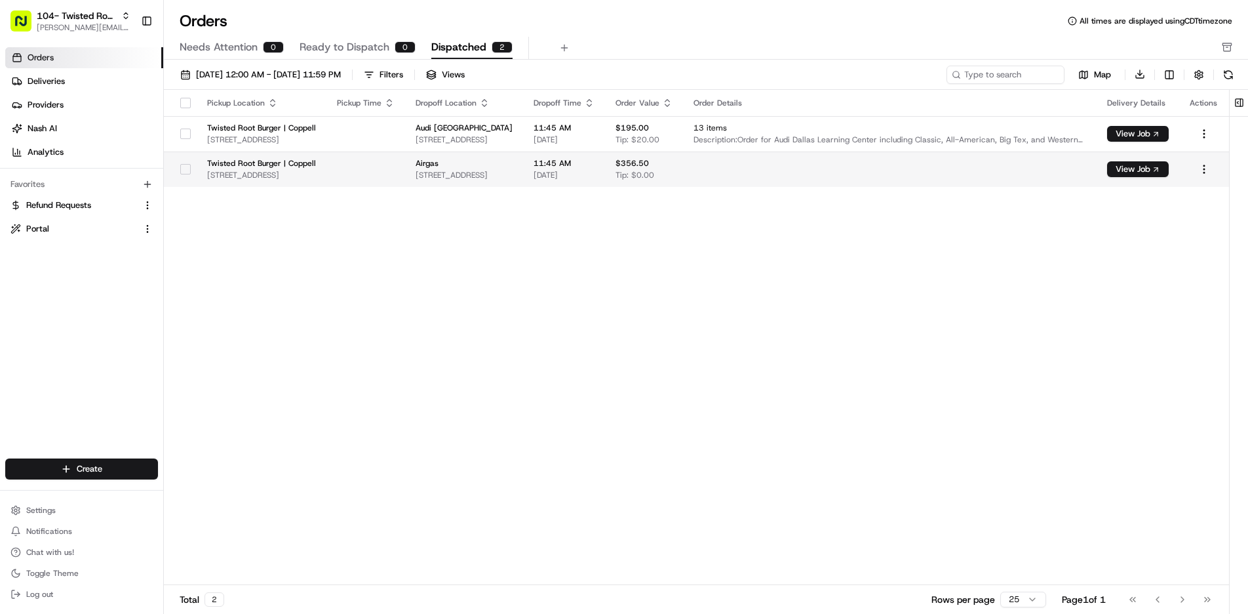
click at [446, 172] on td "Airgas [STREET_ADDRESS]" at bounding box center [464, 168] width 118 height 35
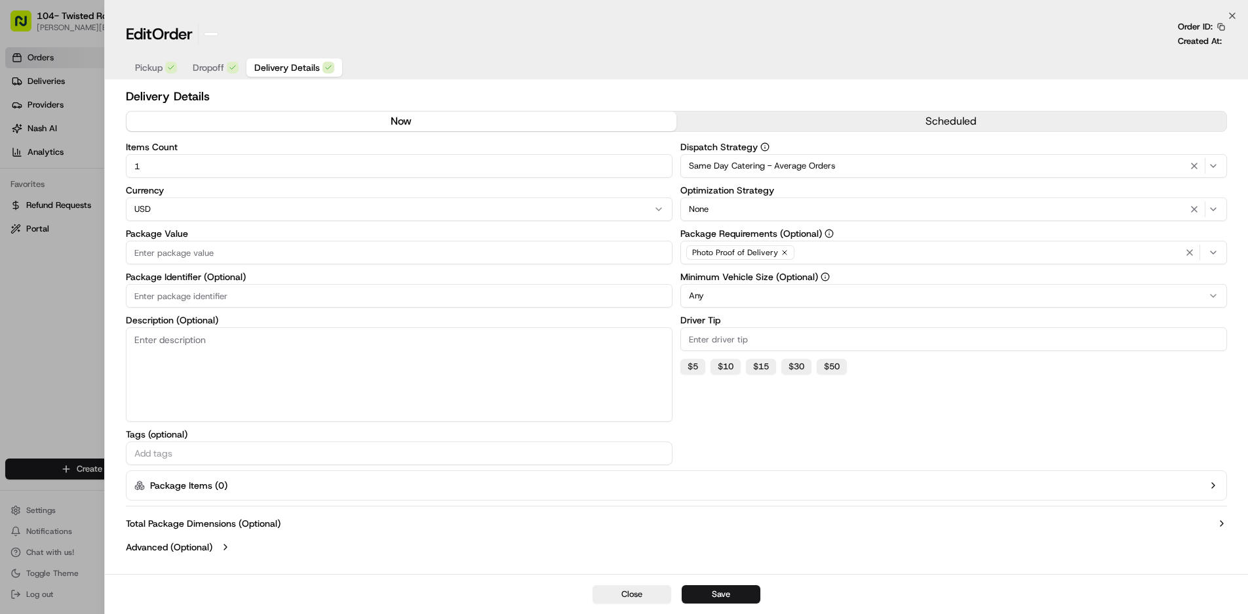
click at [41, 282] on div at bounding box center [624, 307] width 1248 height 614
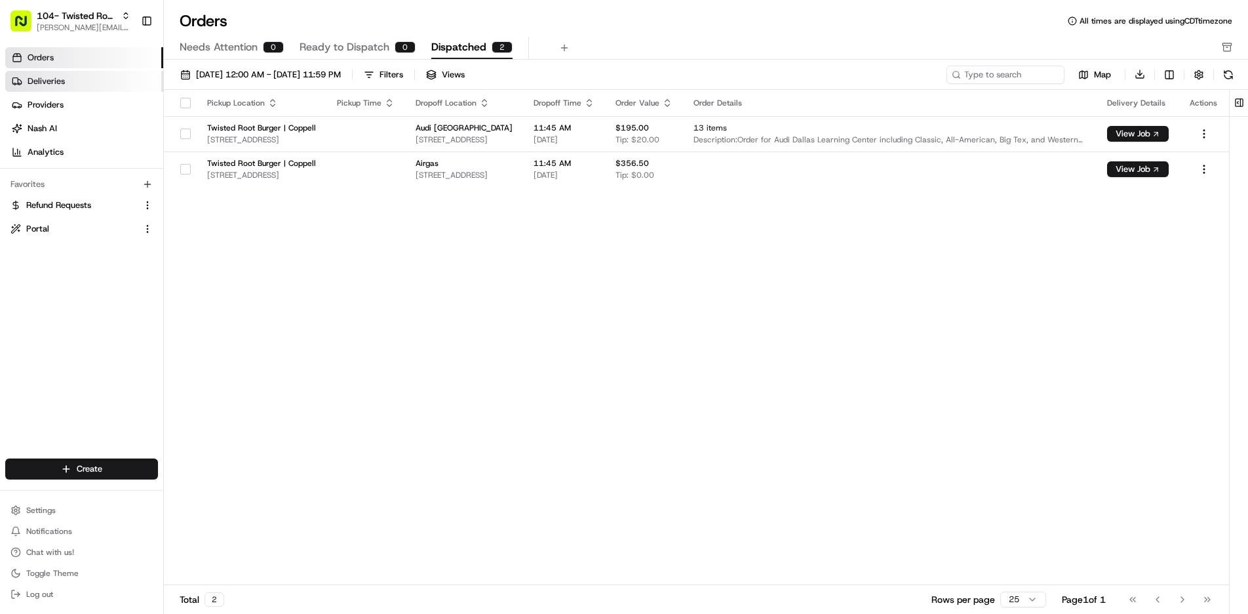
click at [60, 82] on span "Deliveries" at bounding box center [46, 81] width 37 height 12
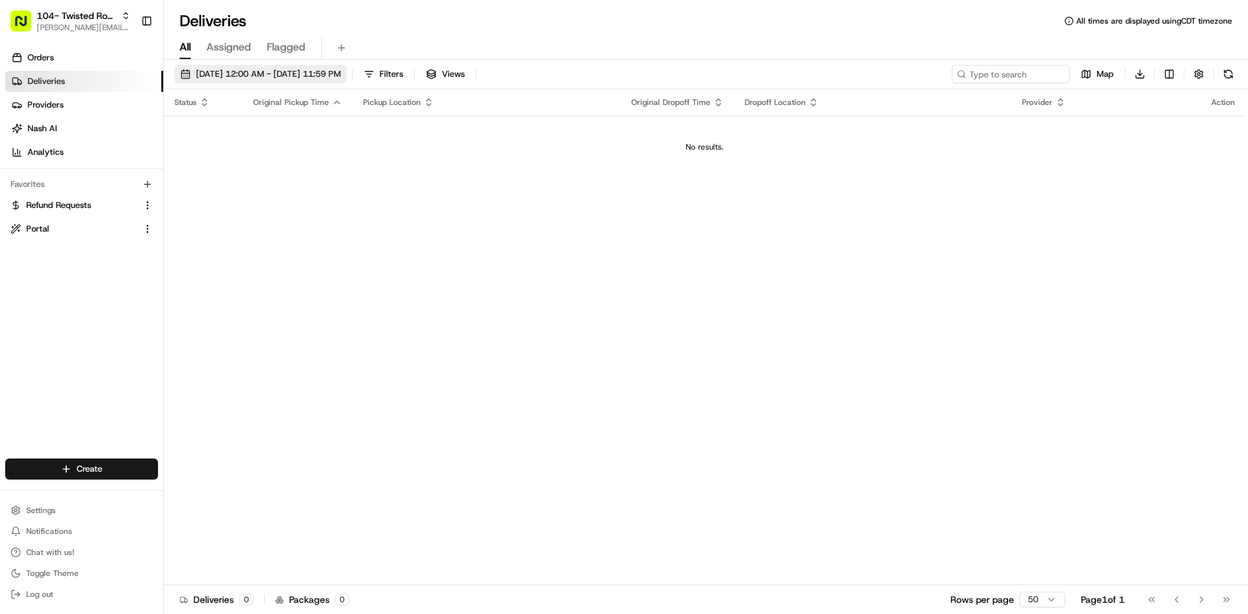
click at [328, 73] on span "[DATE] 12:00 AM - [DATE] 11:59 PM" at bounding box center [268, 74] width 145 height 12
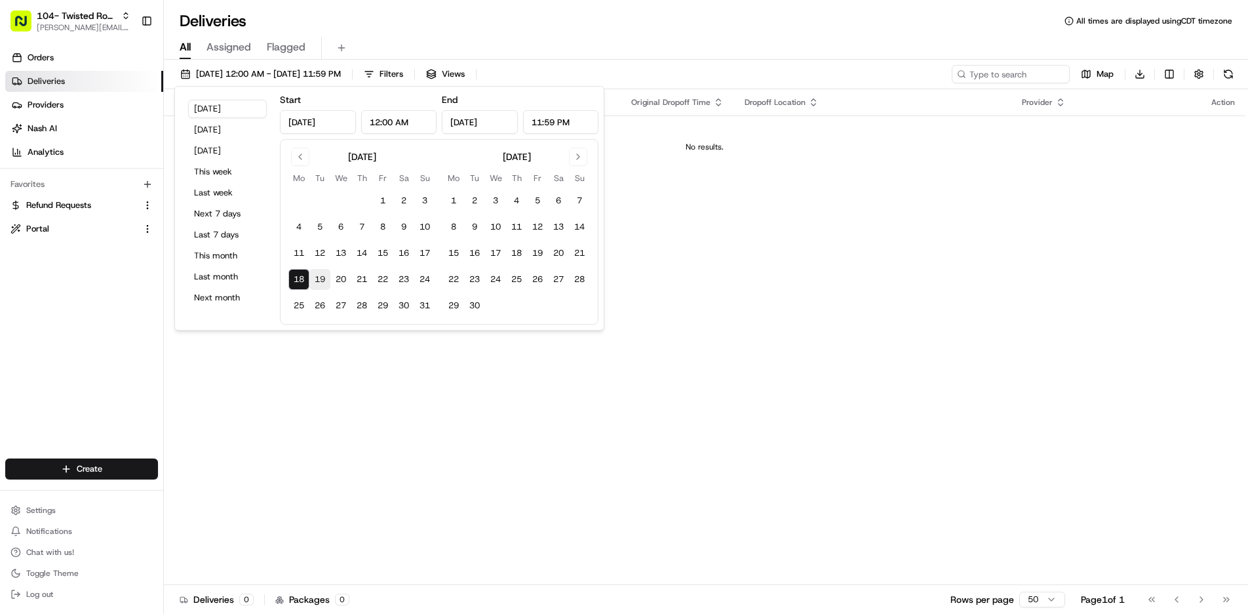
click at [323, 279] on button "19" at bounding box center [319, 279] width 21 height 21
type input "[DATE]"
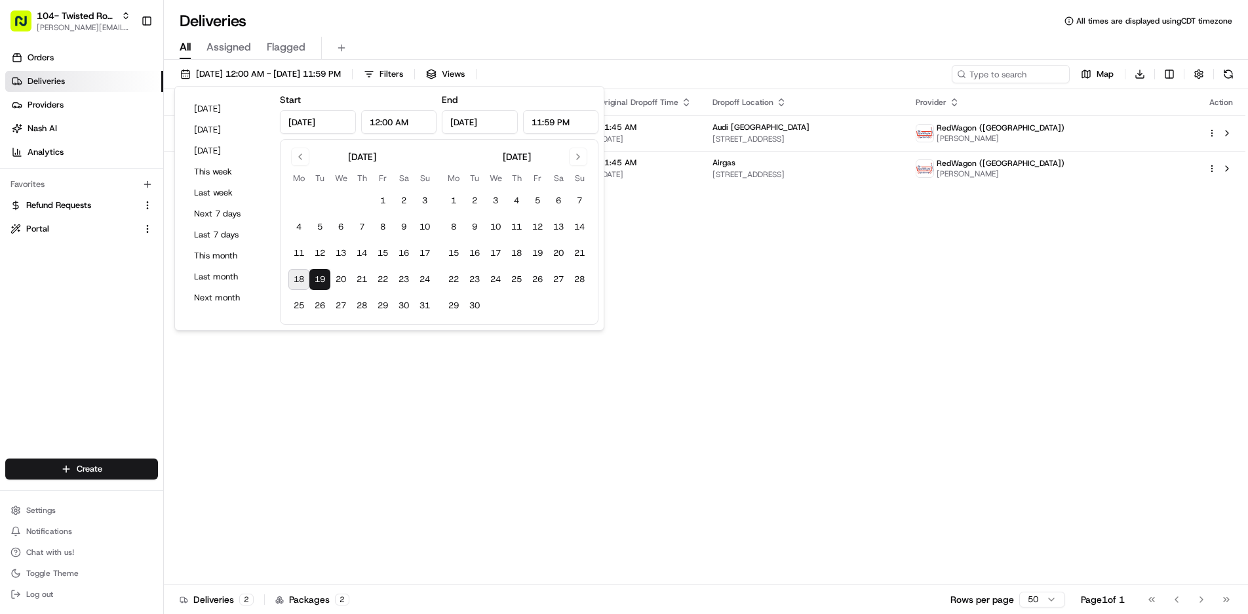
click at [323, 279] on button "19" at bounding box center [319, 279] width 21 height 21
click at [552, 35] on div "All Assigned Flagged" at bounding box center [706, 45] width 1084 height 28
